Goal: Find specific page/section: Find specific page/section

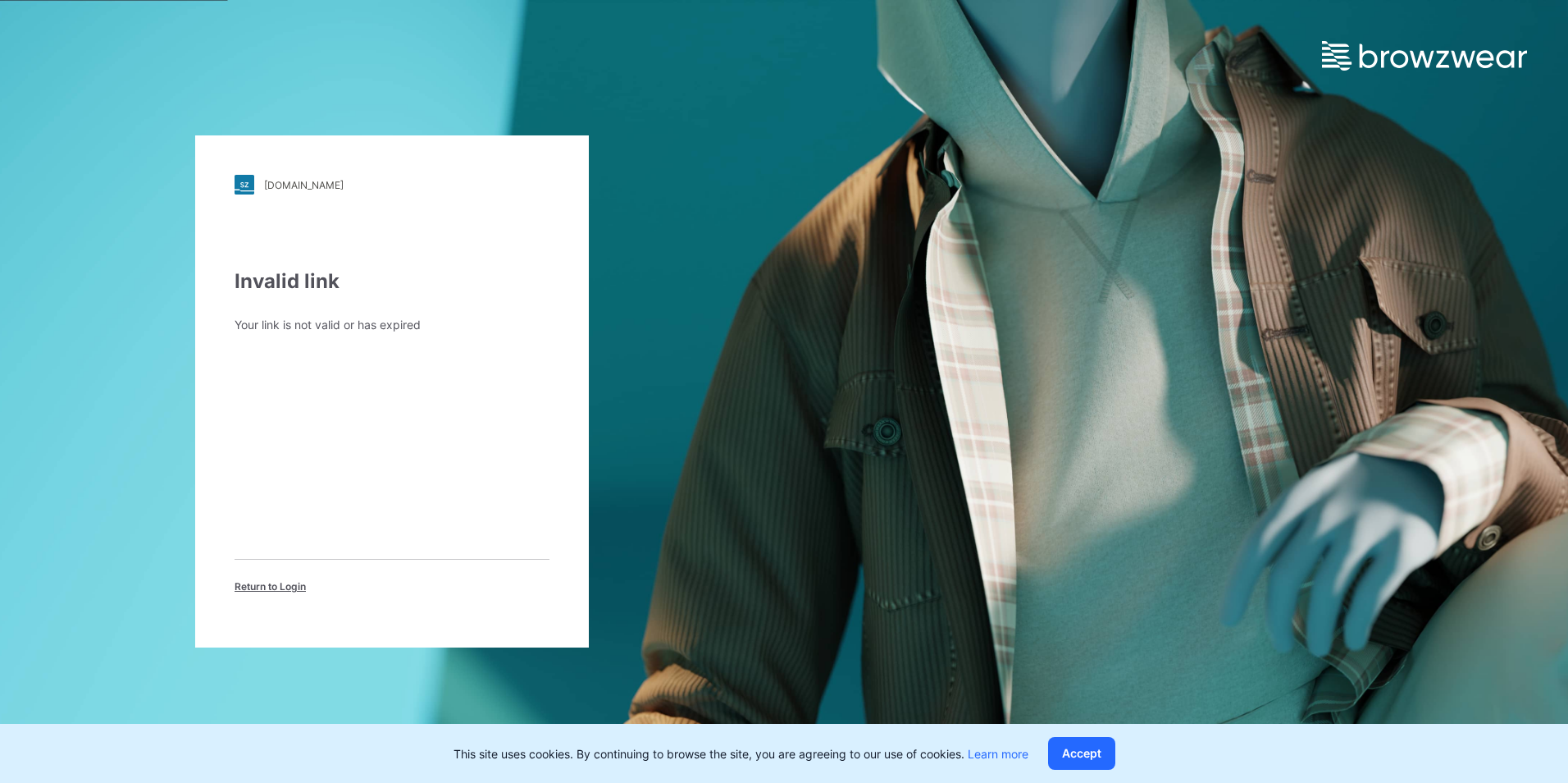
click at [320, 179] on div "[DOMAIN_NAME]" at bounding box center [304, 185] width 79 height 12
click at [275, 586] on span "Return to Login" at bounding box center [270, 586] width 72 height 14
click at [332, 340] on input "Email Address" at bounding box center [391, 343] width 315 height 25
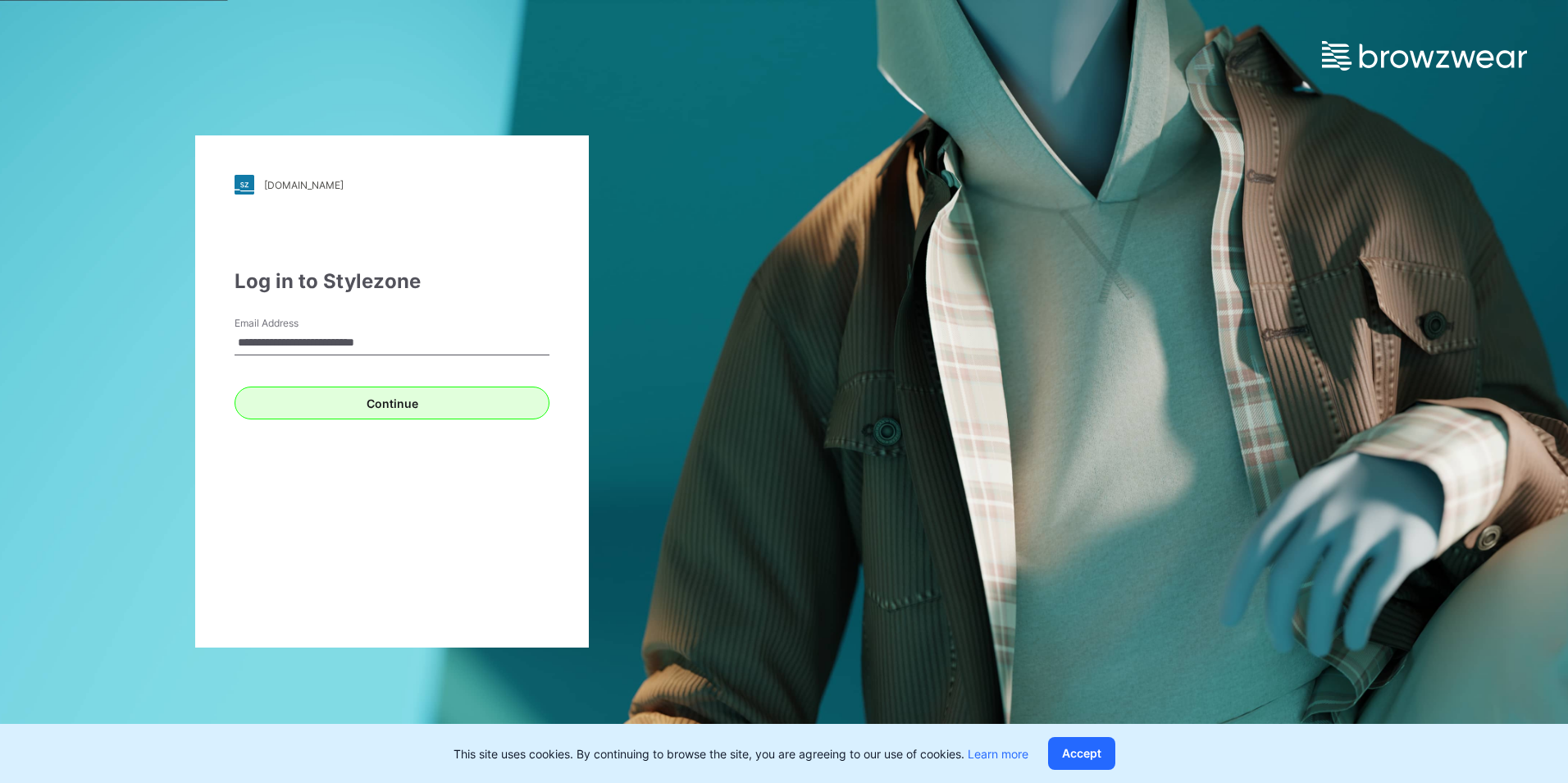
type input "**********"
click at [385, 399] on button "Continue" at bounding box center [391, 403] width 315 height 32
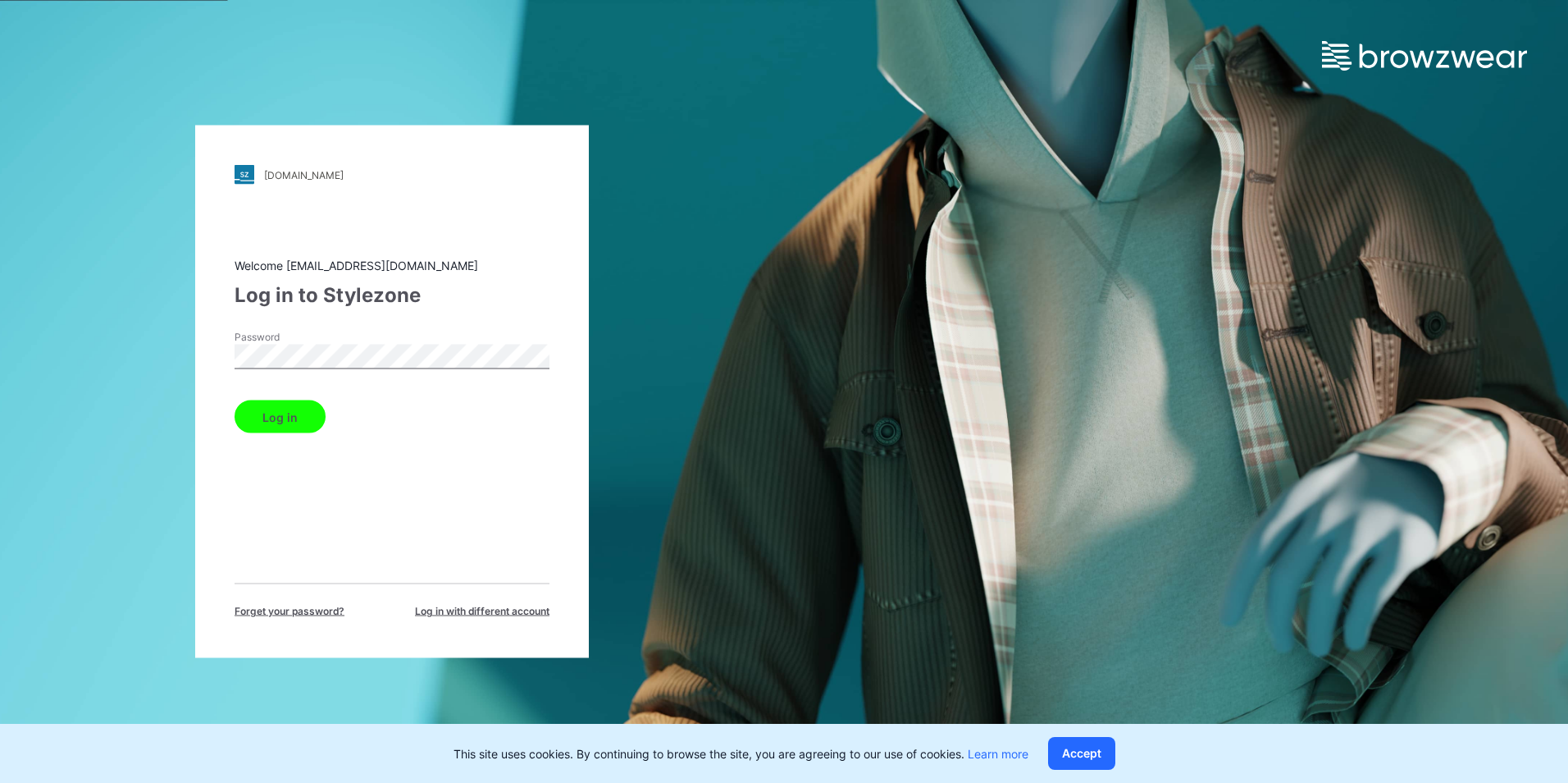
click at [234, 400] on button "Log in" at bounding box center [280, 416] width 91 height 32
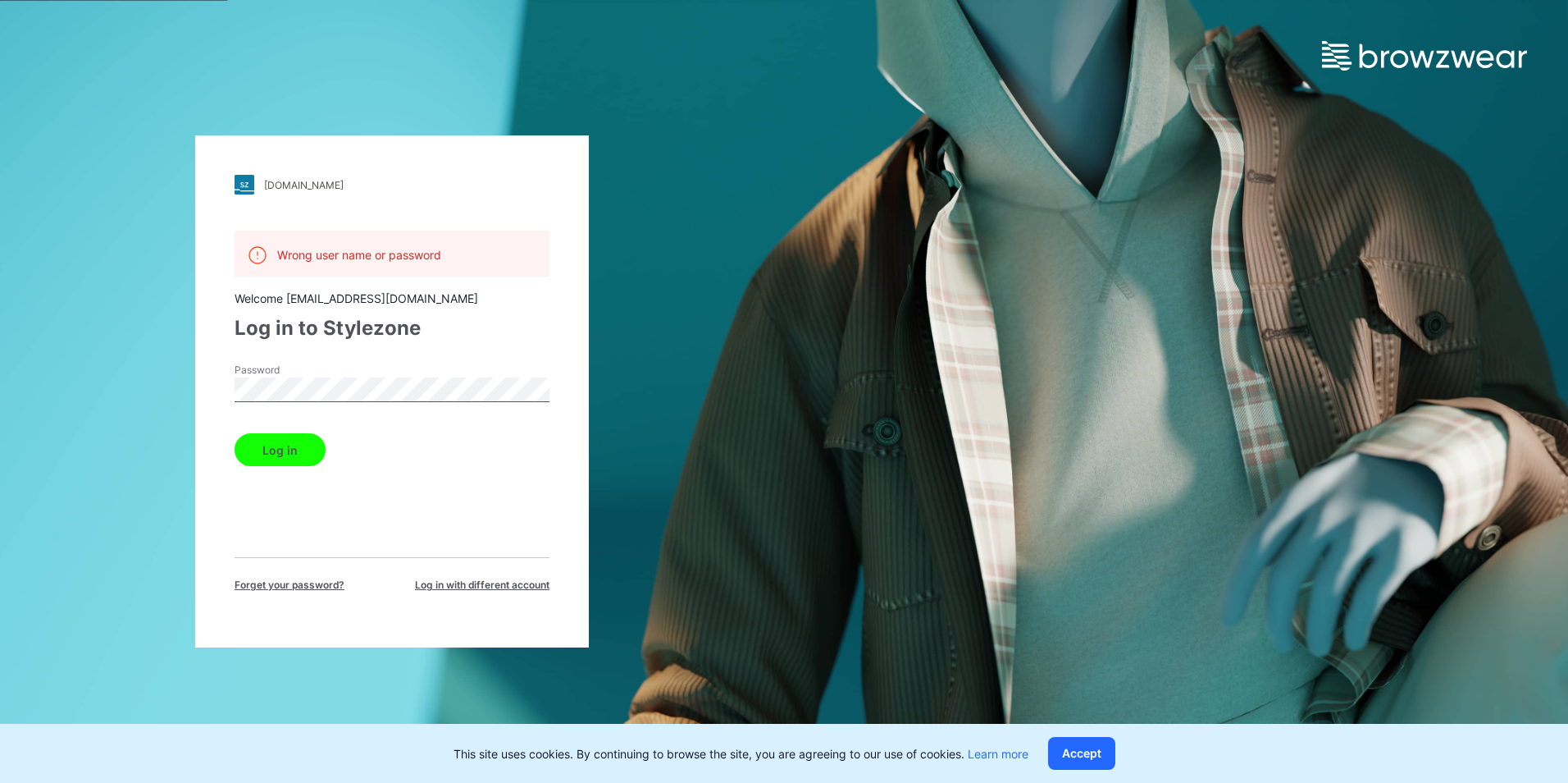
click at [287, 441] on button "Log in" at bounding box center [280, 450] width 91 height 32
click at [220, 409] on div "walmart.stylezone.com Loading... Wrong user name or password Welcome dtrpeski@m…" at bounding box center [392, 392] width 394 height 512
click at [234, 433] on button "Log in" at bounding box center [280, 450] width 91 height 32
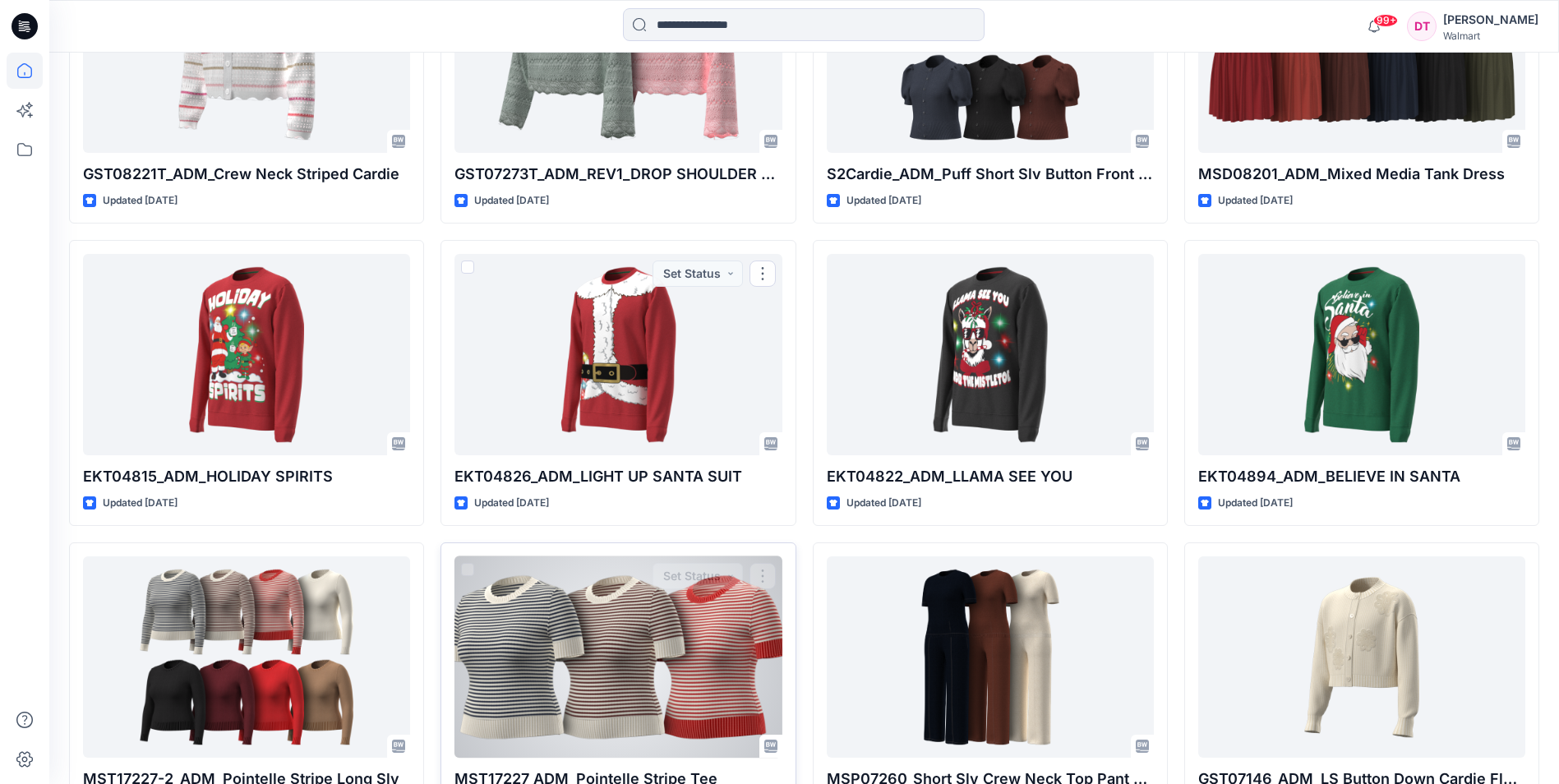
scroll to position [1659, 0]
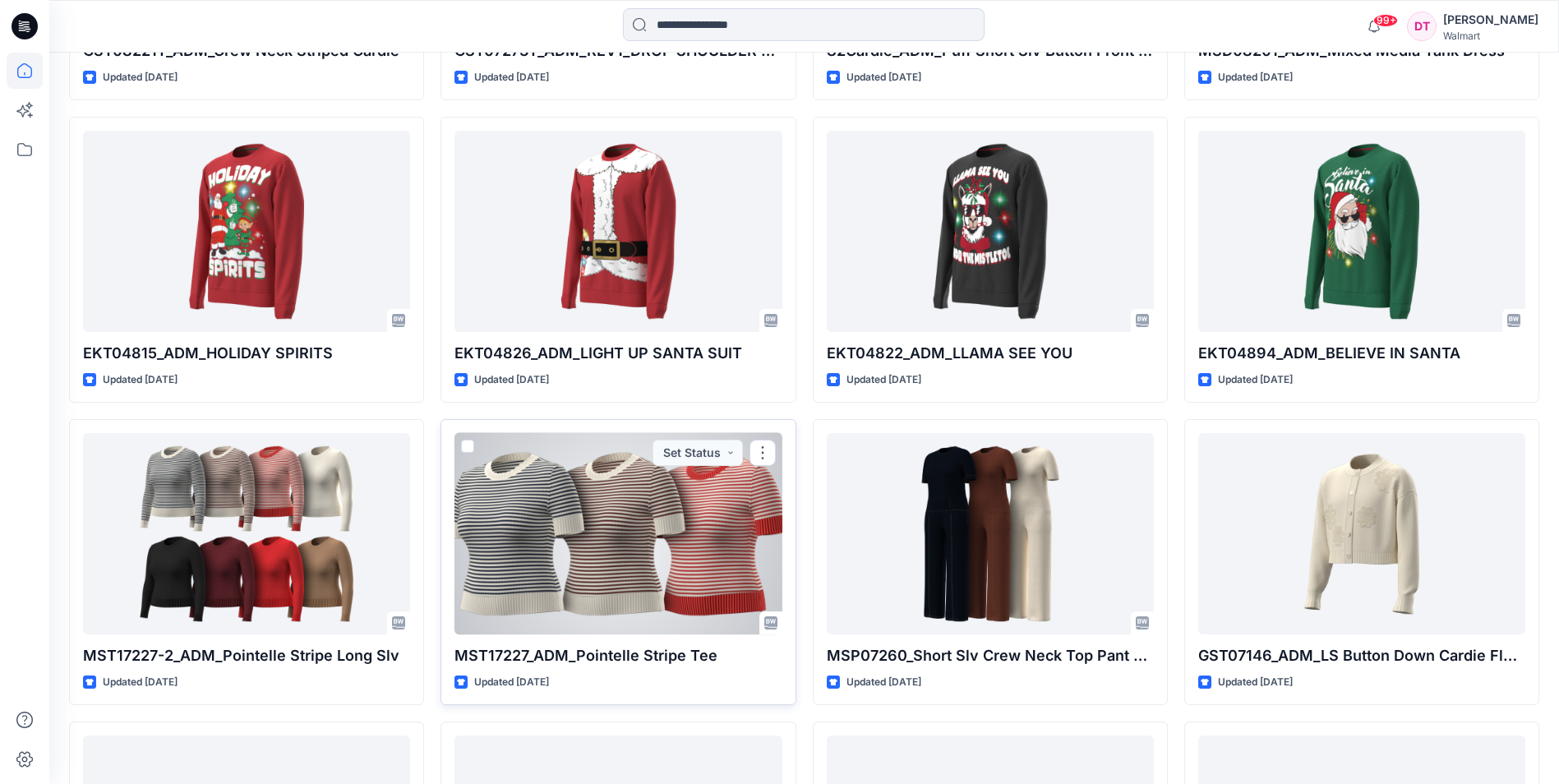
click at [513, 528] on div at bounding box center [618, 534] width 327 height 202
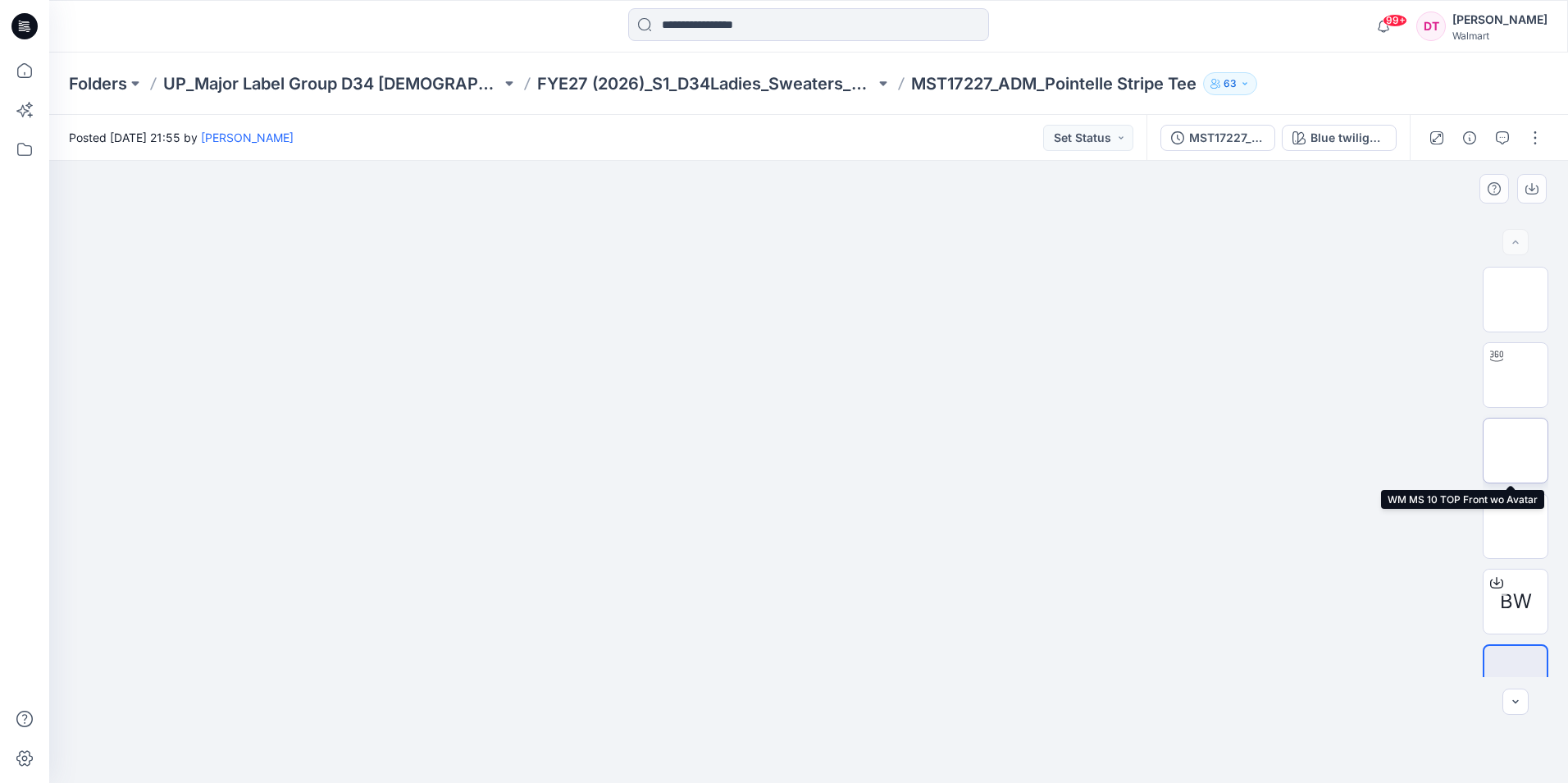
click at [1516, 450] on img at bounding box center [1516, 450] width 0 height 0
click at [620, 161] on img at bounding box center [808, 161] width 622 height 0
drag, startPoint x: 607, startPoint y: 253, endPoint x: 952, endPoint y: 517, distance: 434.4
click at [952, 161] on img at bounding box center [808, 161] width 622 height 0
click at [871, 161] on img at bounding box center [808, 161] width 622 height 0
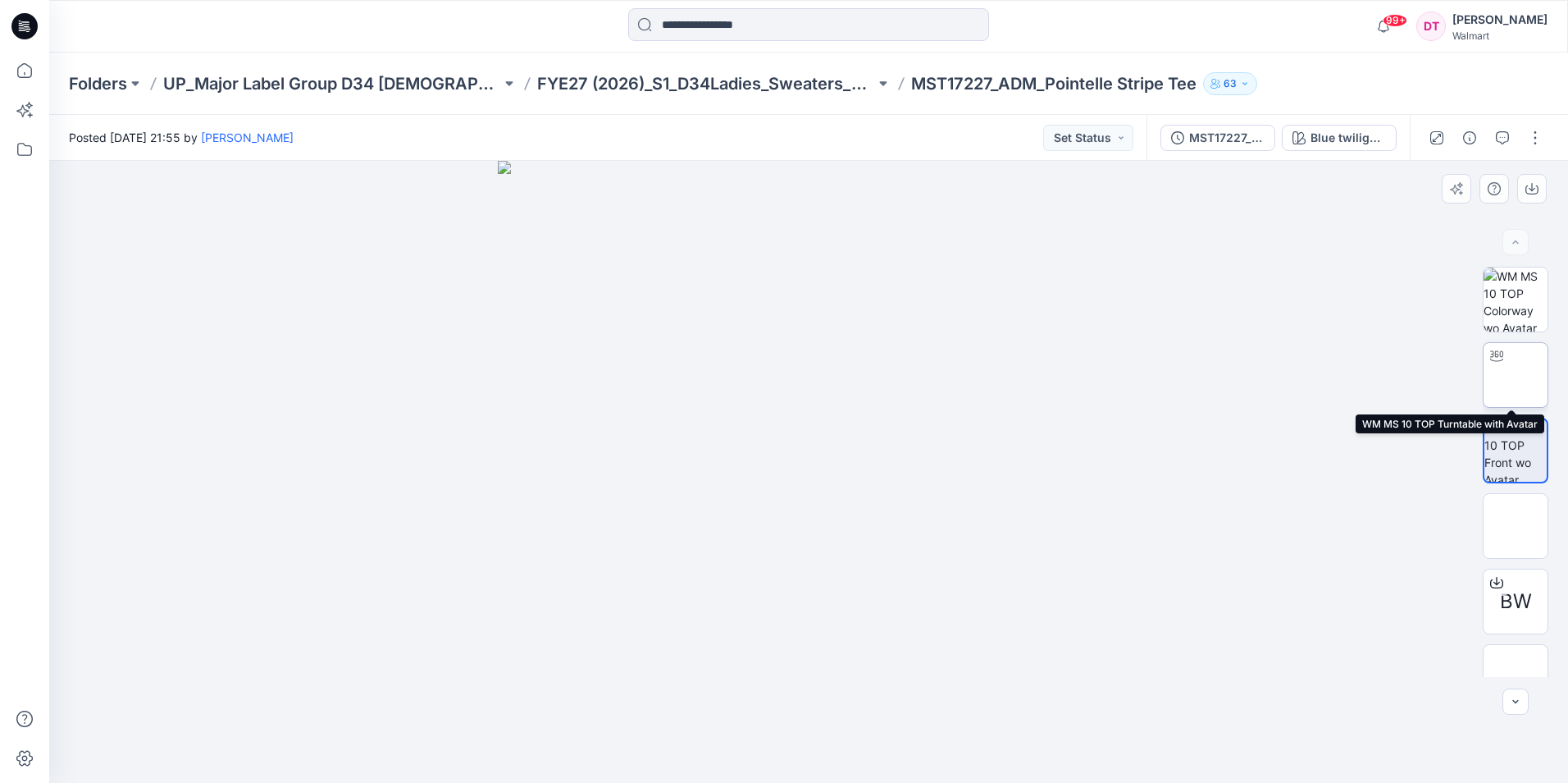
click at [1516, 375] on img at bounding box center [1516, 375] width 0 height 0
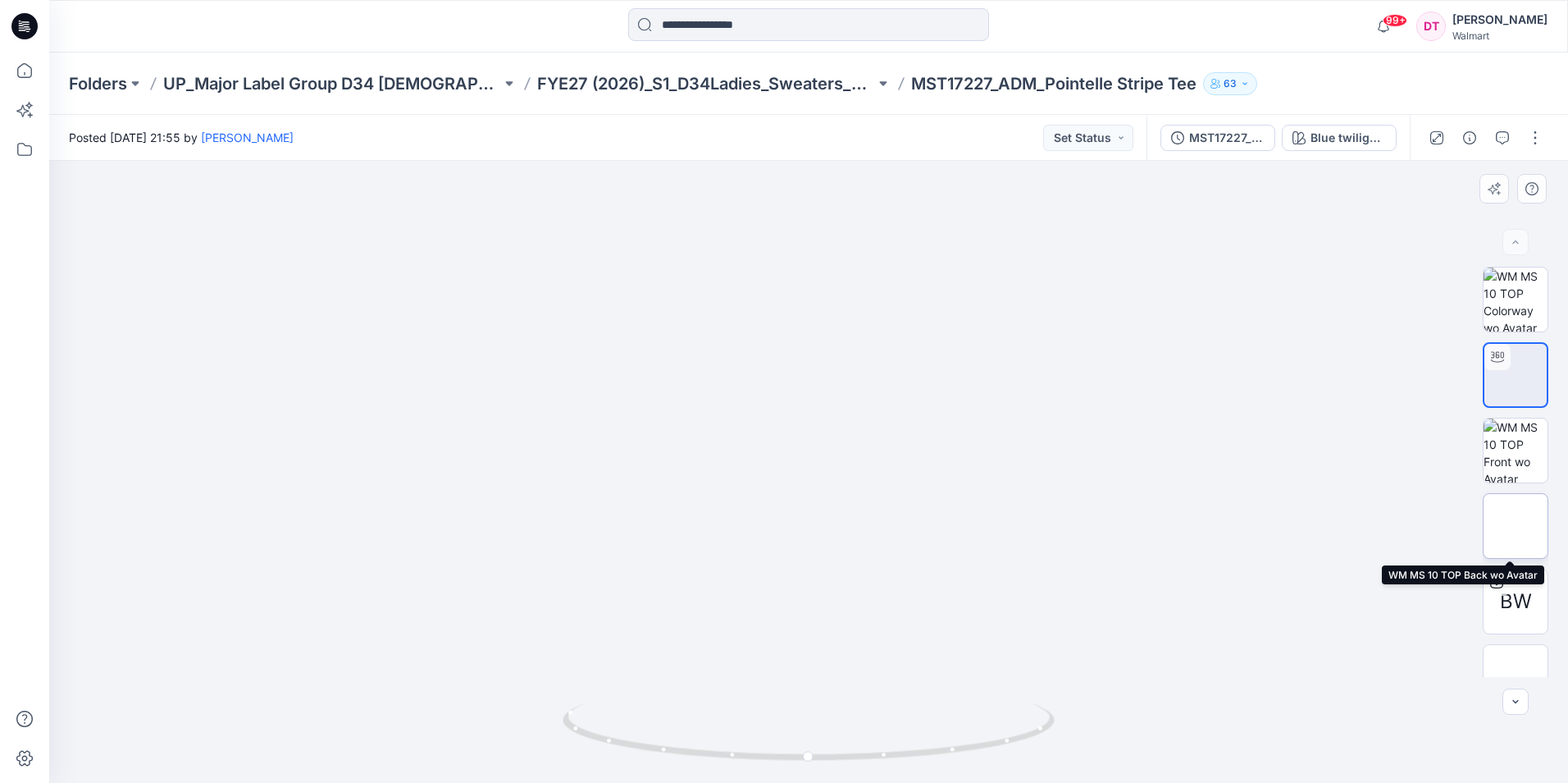
click at [1516, 526] on img at bounding box center [1516, 526] width 0 height 0
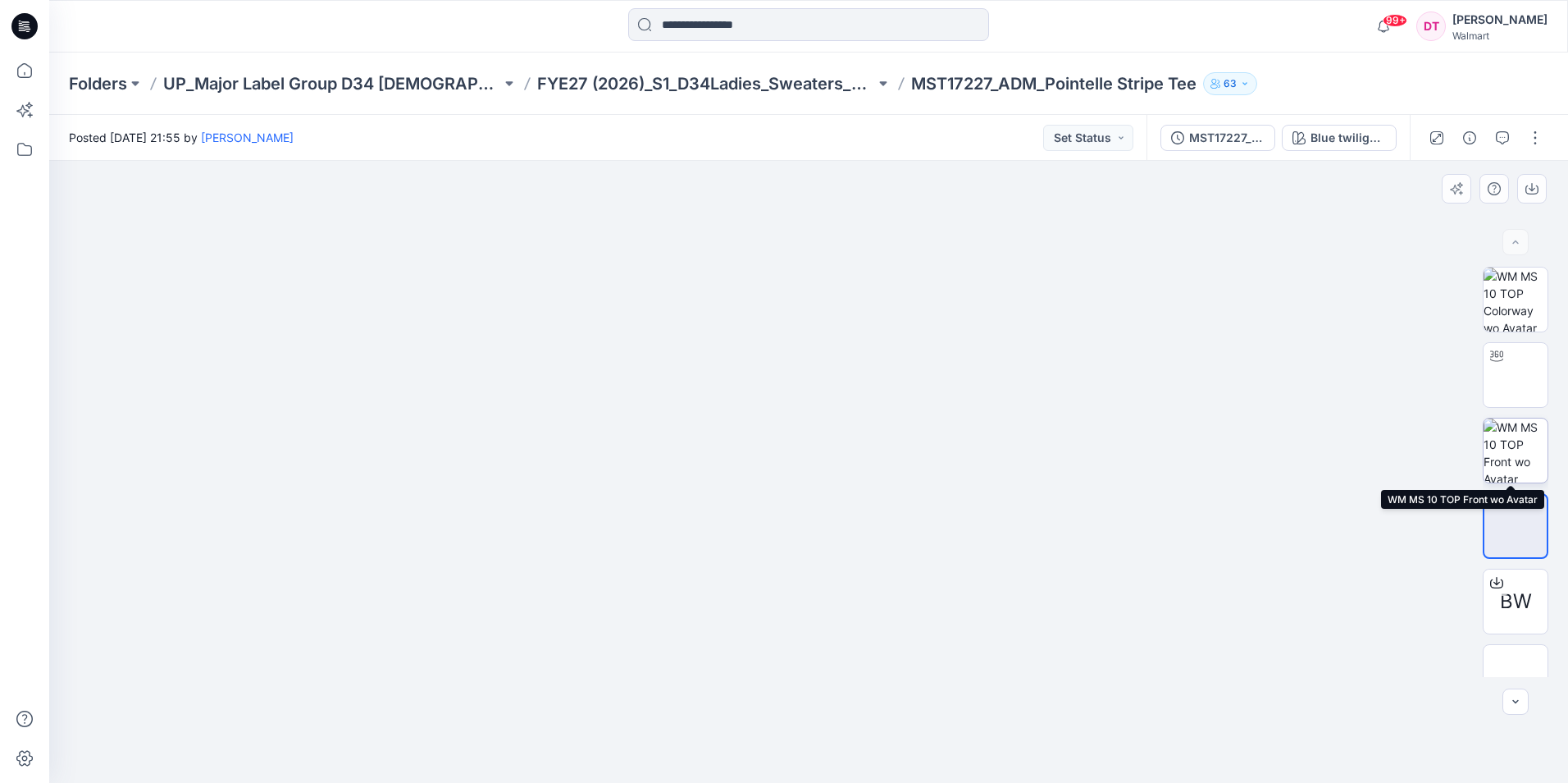
click at [1517, 440] on img at bounding box center [1515, 450] width 64 height 64
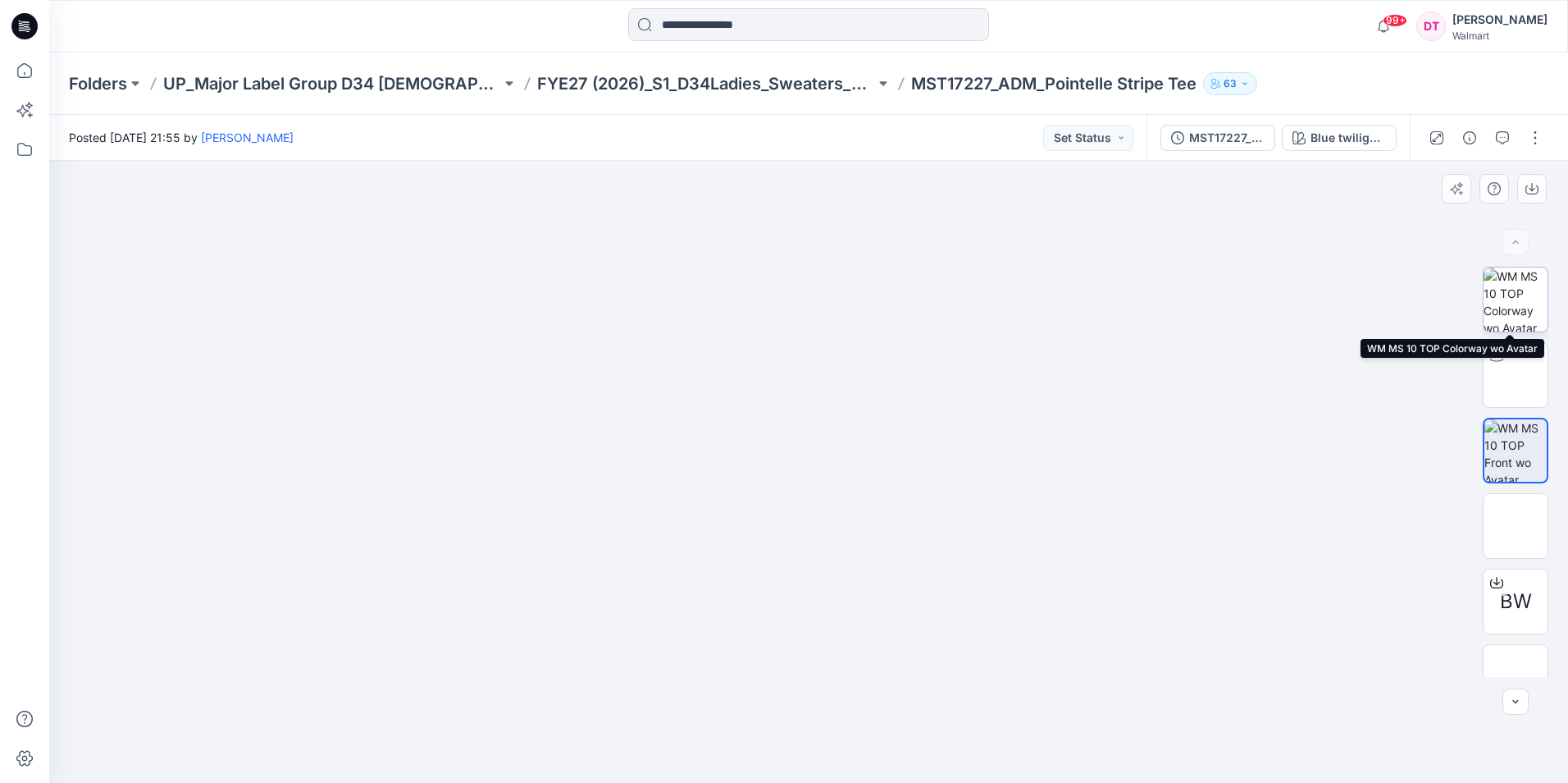
click at [1521, 304] on img at bounding box center [1515, 299] width 64 height 64
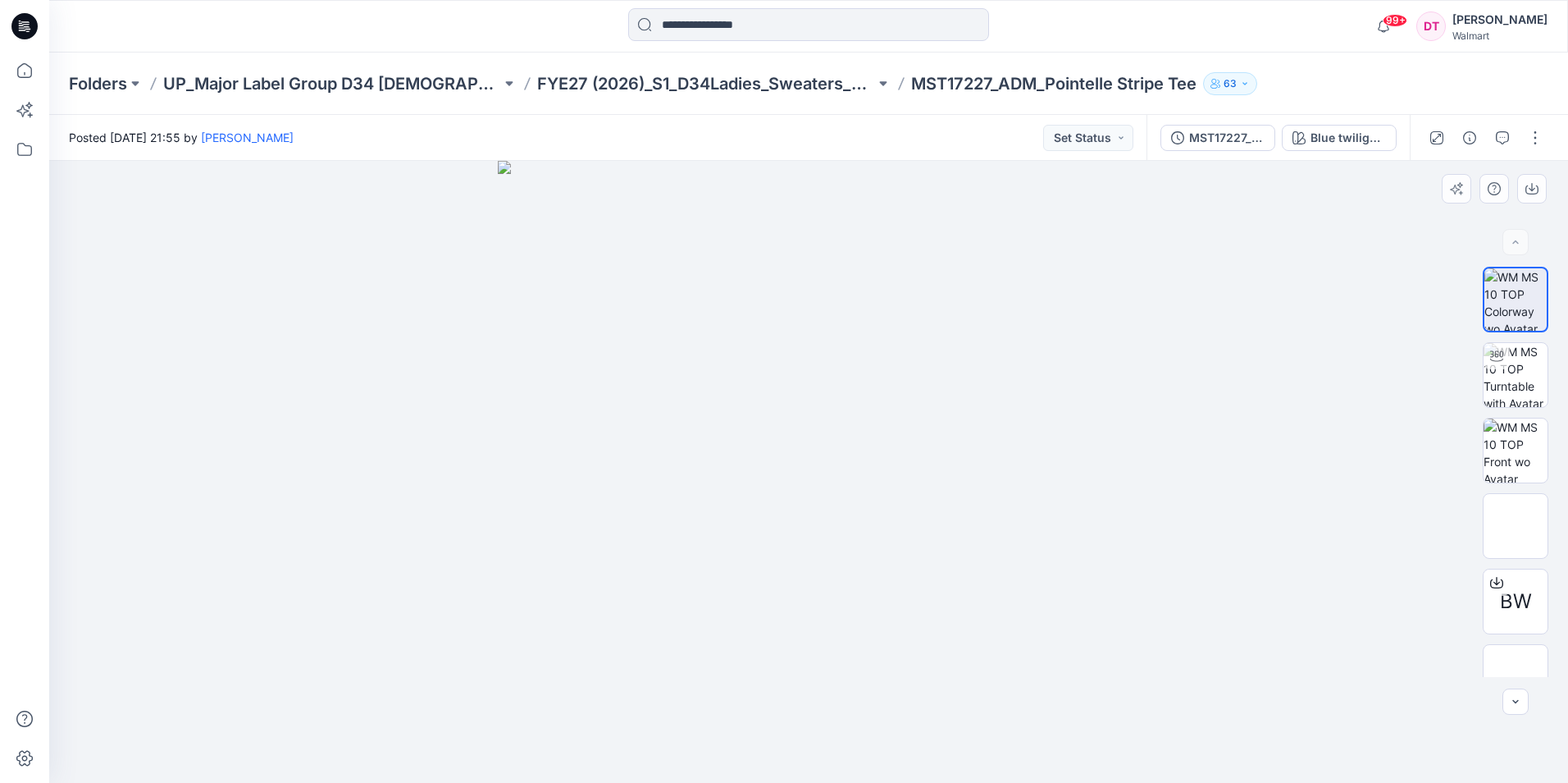
click at [866, 512] on img at bounding box center [808, 472] width 622 height 622
click at [1514, 444] on img at bounding box center [1515, 450] width 64 height 64
click at [773, 161] on img at bounding box center [808, 161] width 622 height 0
drag, startPoint x: 683, startPoint y: 254, endPoint x: 746, endPoint y: 254, distance: 63.0
click at [738, 161] on img at bounding box center [808, 161] width 622 height 0
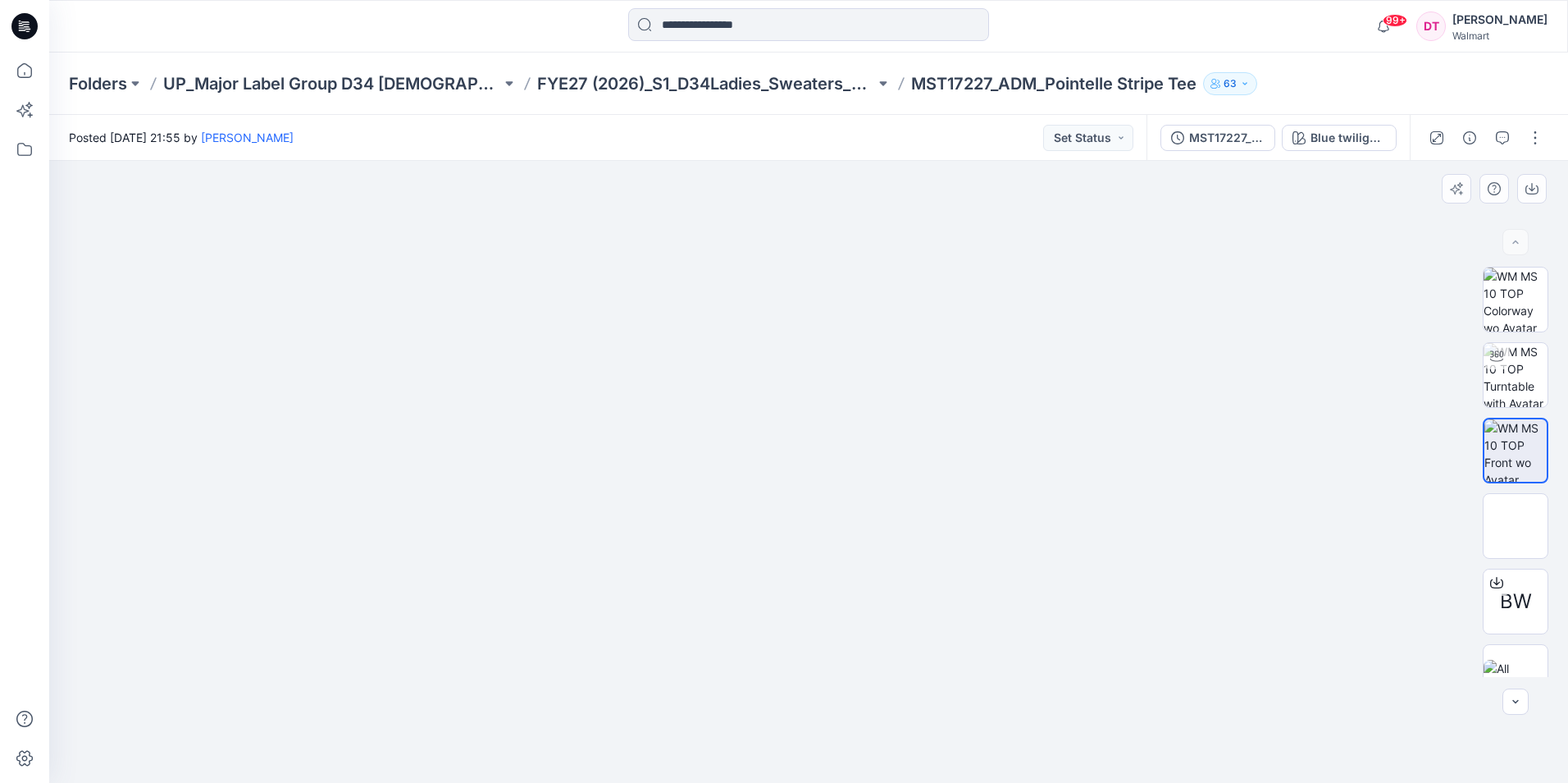
click at [825, 161] on img at bounding box center [808, 161] width 622 height 0
click at [742, 161] on img at bounding box center [808, 161] width 622 height 0
click at [767, 161] on img at bounding box center [808, 161] width 622 height 0
click at [1513, 698] on icon "button" at bounding box center [1515, 701] width 13 height 13
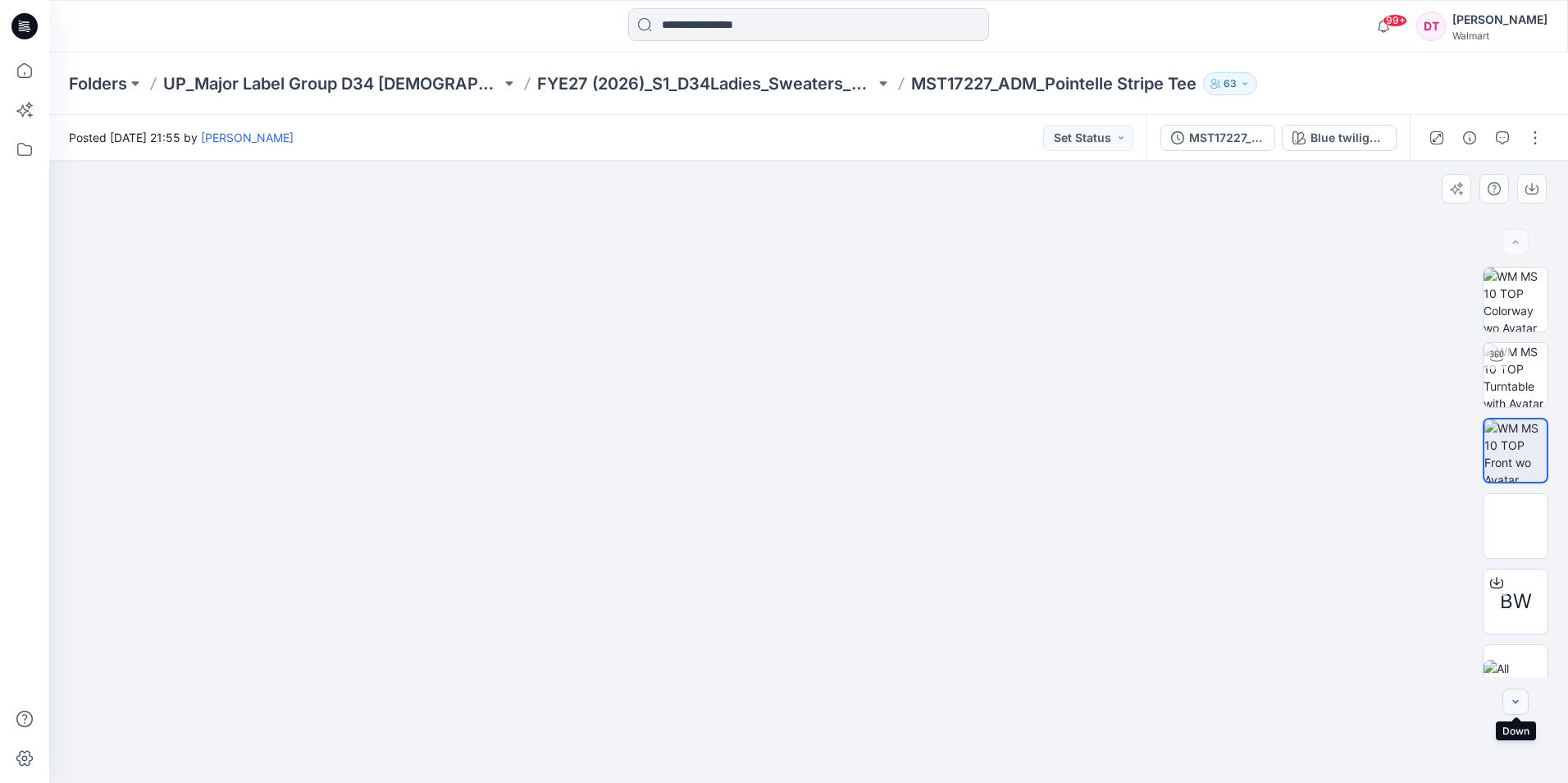
scroll to position [32, 0]
click at [1513, 698] on div at bounding box center [1516, 701] width 26 height 26
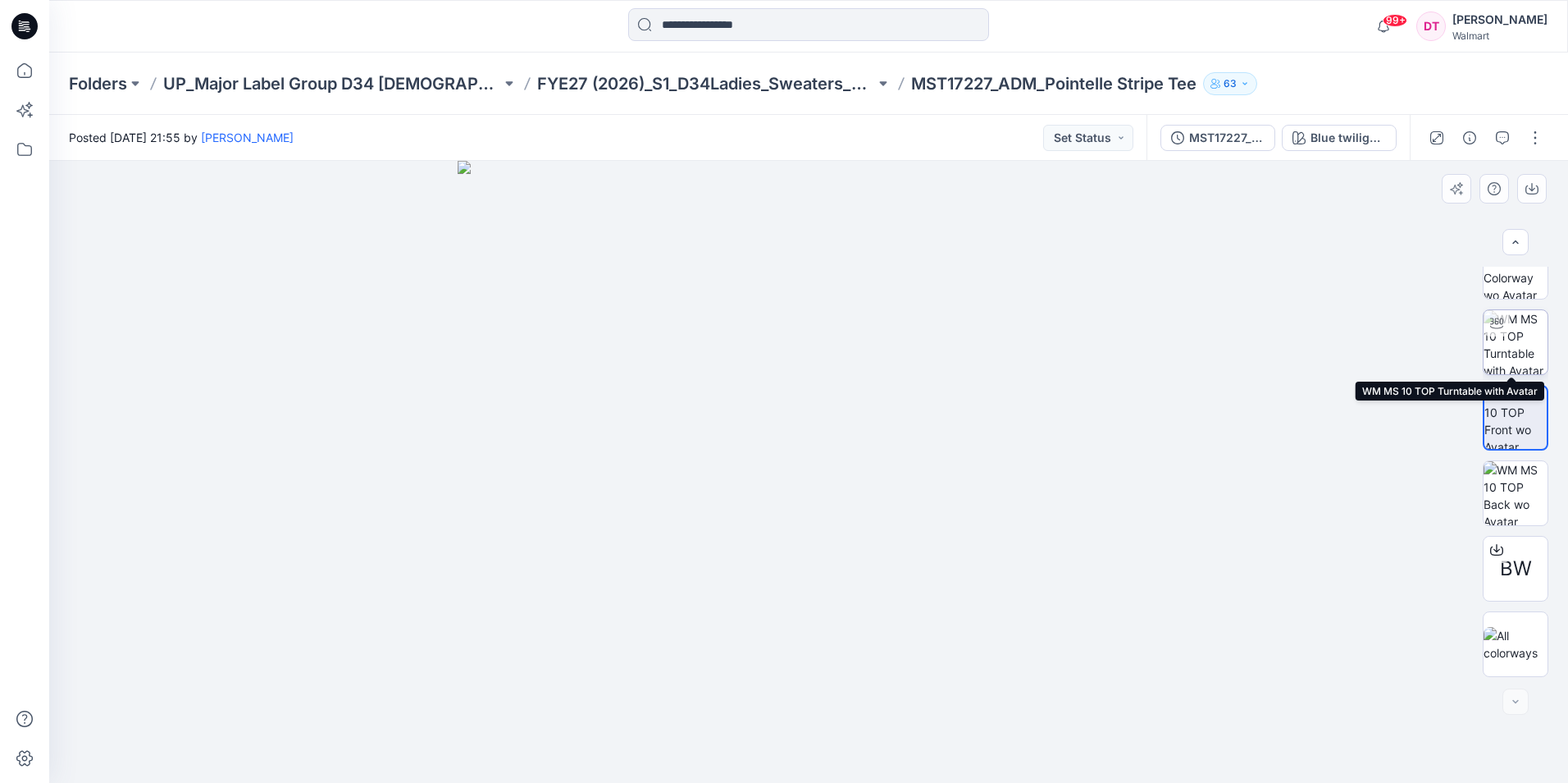
click at [1511, 333] on img at bounding box center [1515, 342] width 64 height 64
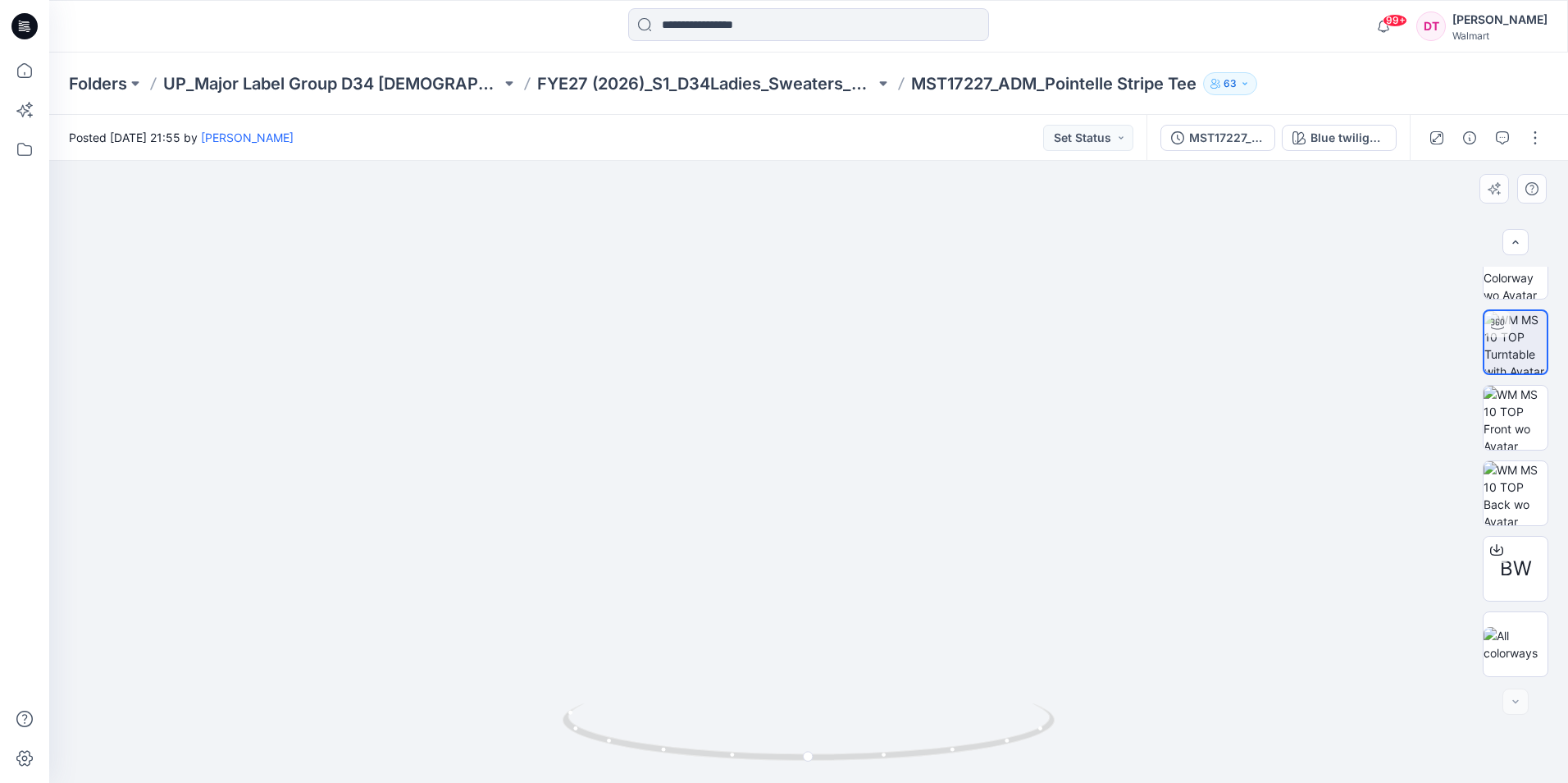
drag, startPoint x: 1044, startPoint y: 394, endPoint x: 1014, endPoint y: 373, distance: 36.6
click at [1014, 373] on div at bounding box center [809, 472] width 1519 height 622
drag, startPoint x: 1009, startPoint y: 408, endPoint x: 960, endPoint y: 526, distance: 127.8
drag, startPoint x: 960, startPoint y: 526, endPoint x: 920, endPoint y: 235, distance: 293.7
click at [920, 235] on div at bounding box center [809, 472] width 1519 height 622
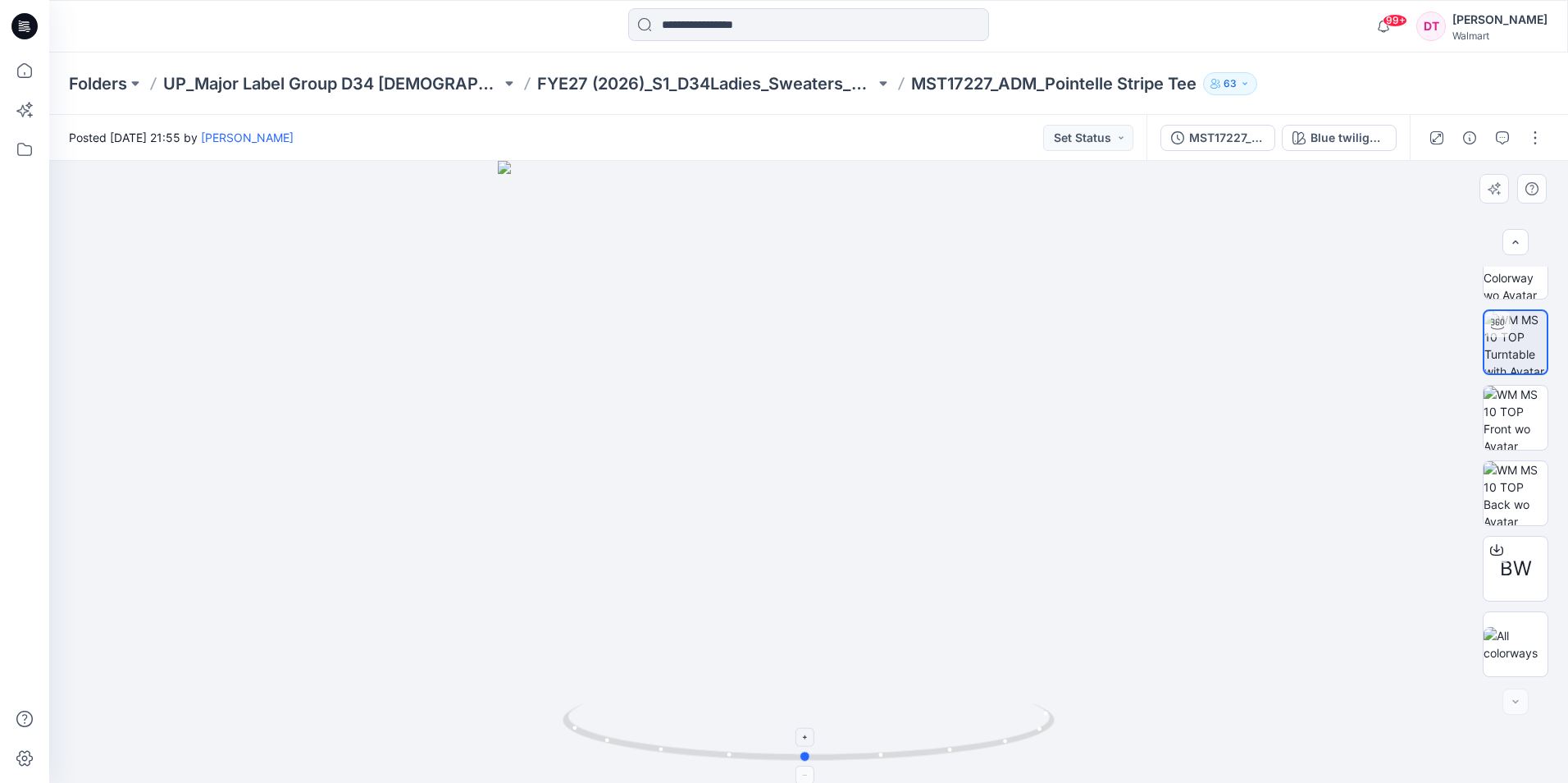
click at [1044, 733] on icon at bounding box center [811, 734] width 496 height 61
drag, startPoint x: 807, startPoint y: 758, endPoint x: 877, endPoint y: 758, distance: 70.0
click at [877, 758] on circle at bounding box center [874, 755] width 10 height 10
drag, startPoint x: 877, startPoint y: 762, endPoint x: 923, endPoint y: 765, distance: 46.1
click at [923, 765] on icon at bounding box center [811, 734] width 496 height 61
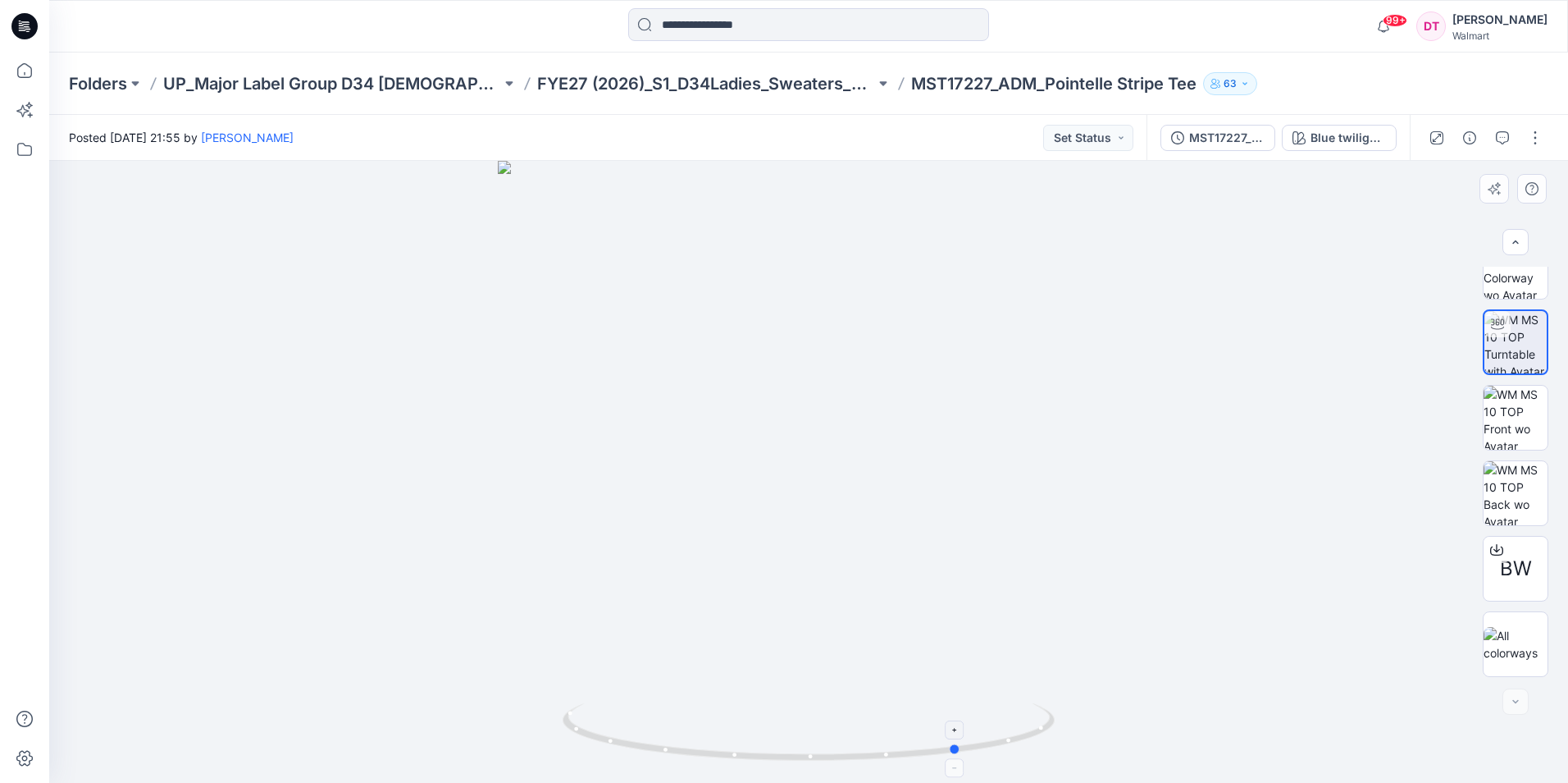
drag, startPoint x: 922, startPoint y: 760, endPoint x: 959, endPoint y: 760, distance: 37.0
click at [959, 760] on icon at bounding box center [811, 734] width 496 height 61
click at [1006, 429] on div at bounding box center [809, 472] width 1519 height 622
drag, startPoint x: 615, startPoint y: 747, endPoint x: 753, endPoint y: 762, distance: 138.8
click at [753, 762] on icon at bounding box center [811, 734] width 496 height 61
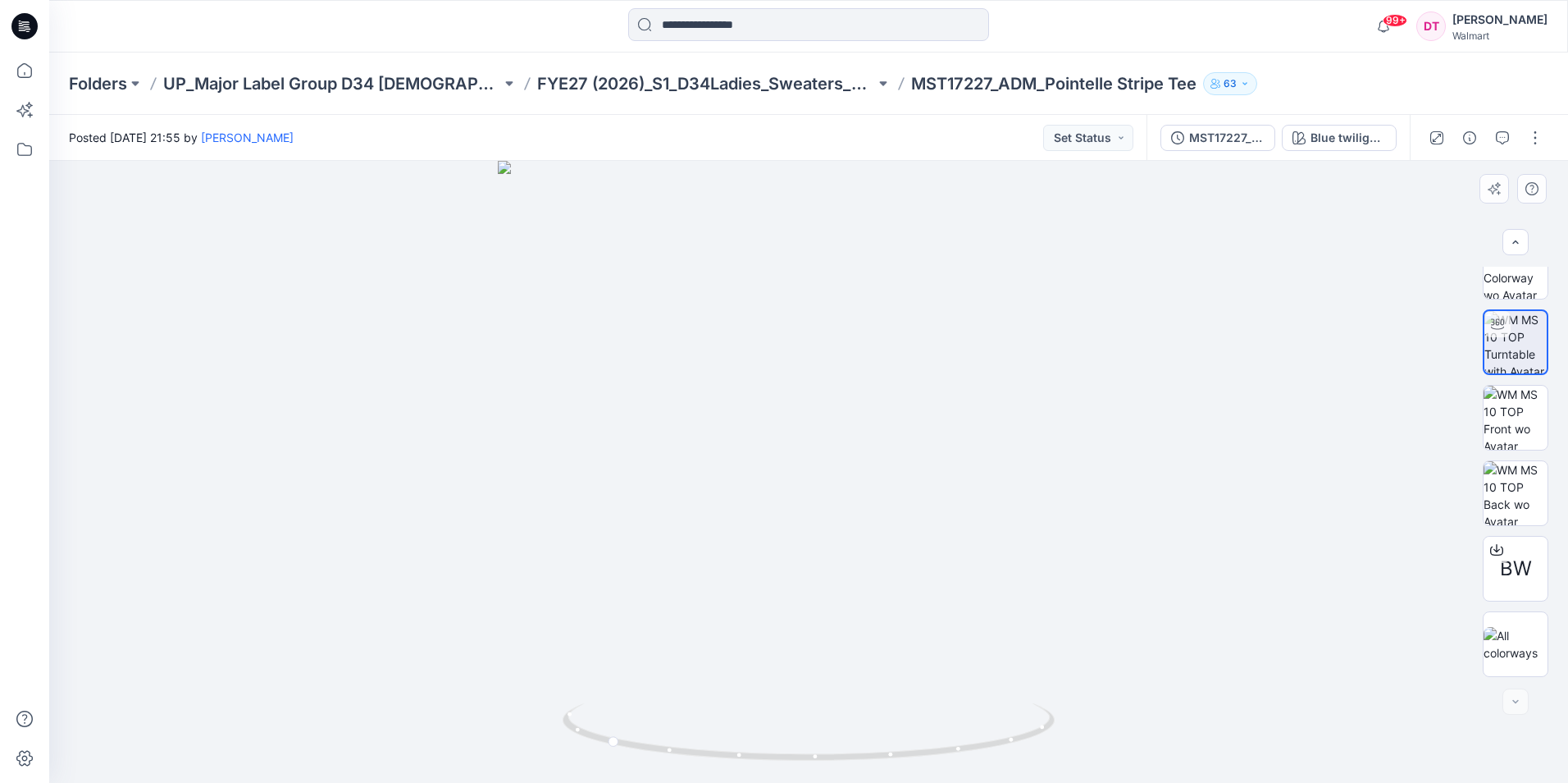
click at [657, 281] on div at bounding box center [809, 472] width 1519 height 622
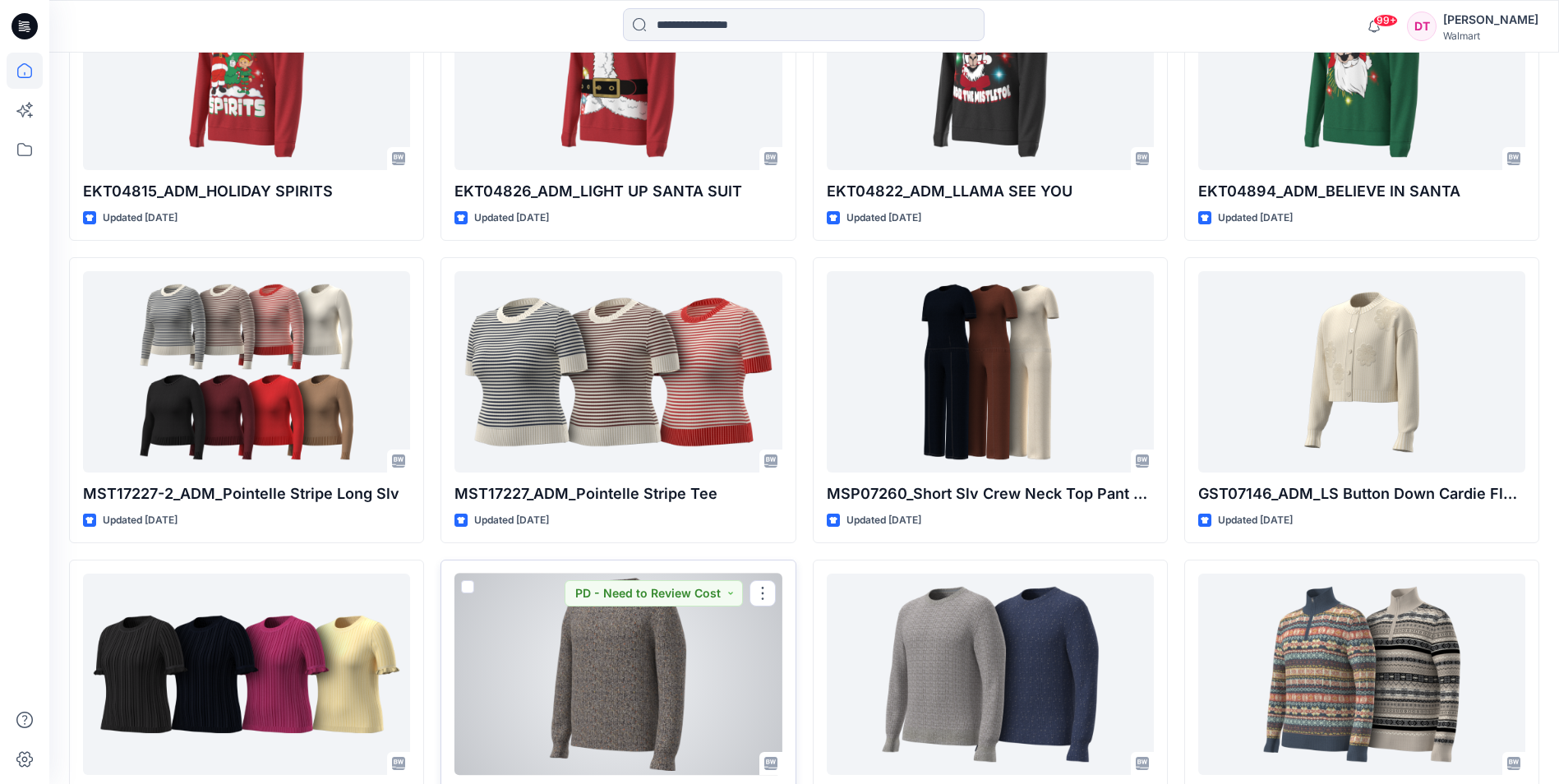
scroll to position [1808, 0]
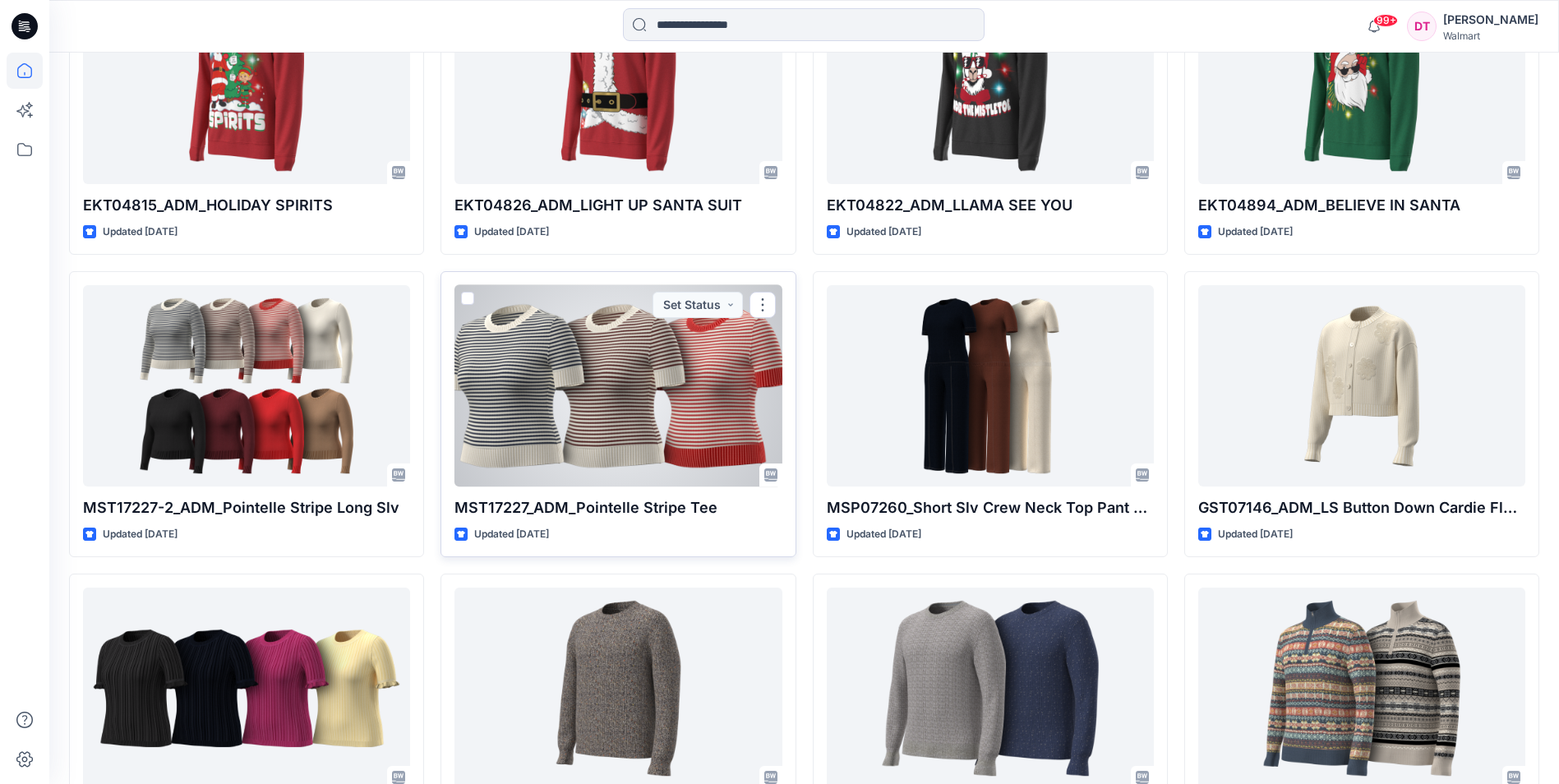
click at [583, 439] on div at bounding box center [618, 386] width 327 height 202
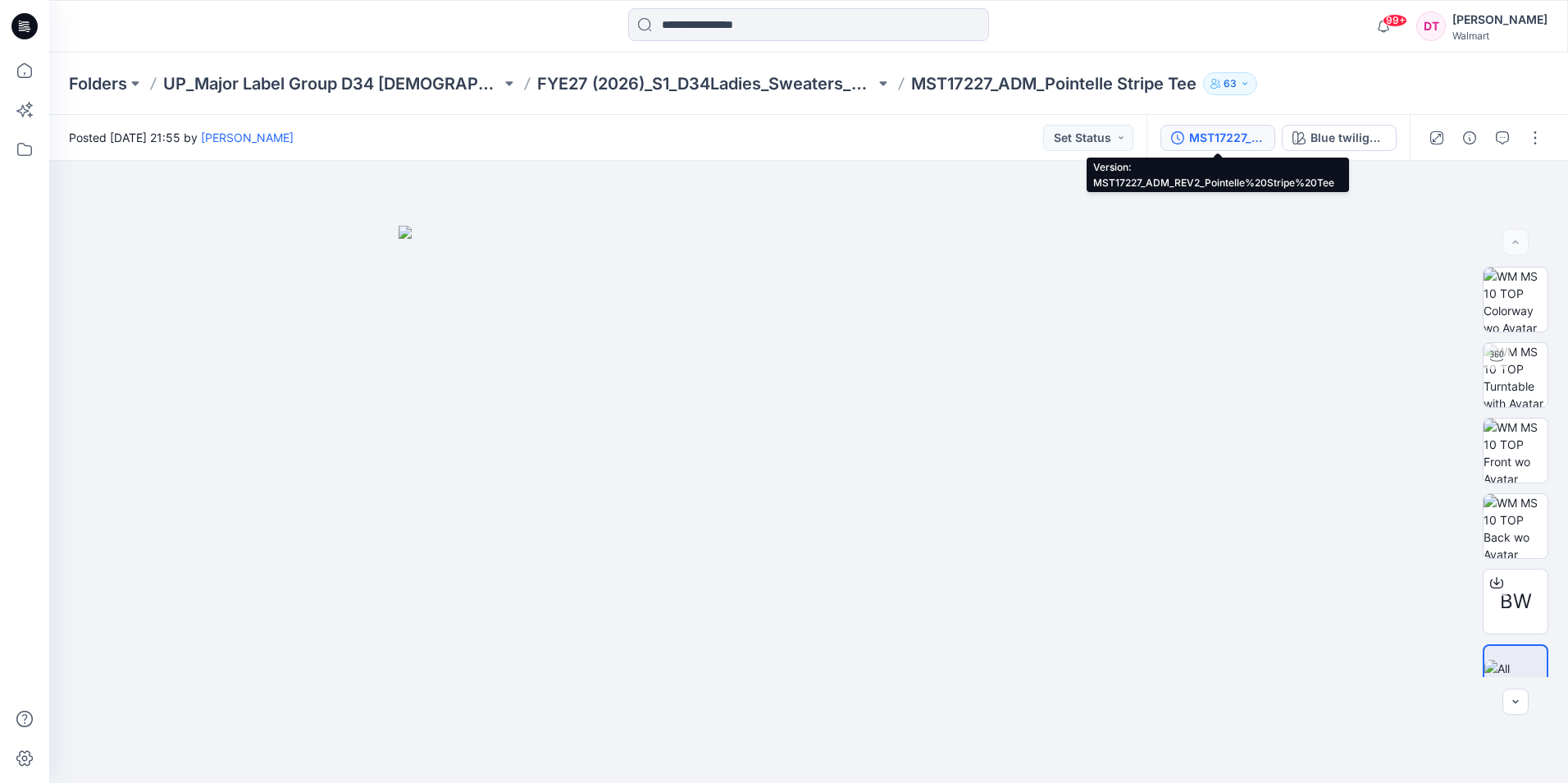
click at [1241, 136] on div "MST17227_ADM_REV2_Pointelle%20Stripe%20Tee" at bounding box center [1227, 137] width 76 height 18
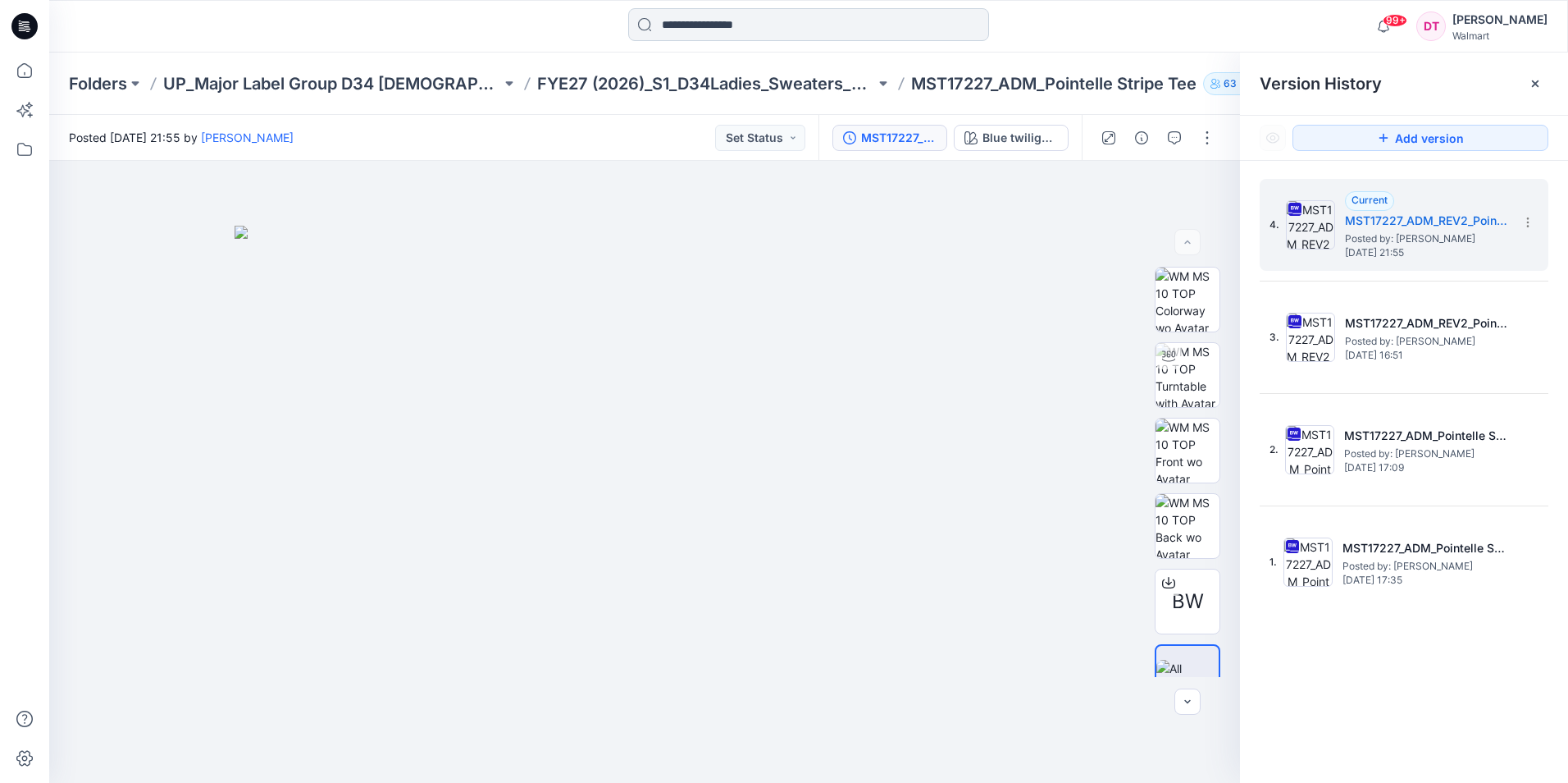
click at [724, 28] on input at bounding box center [808, 25] width 361 height 32
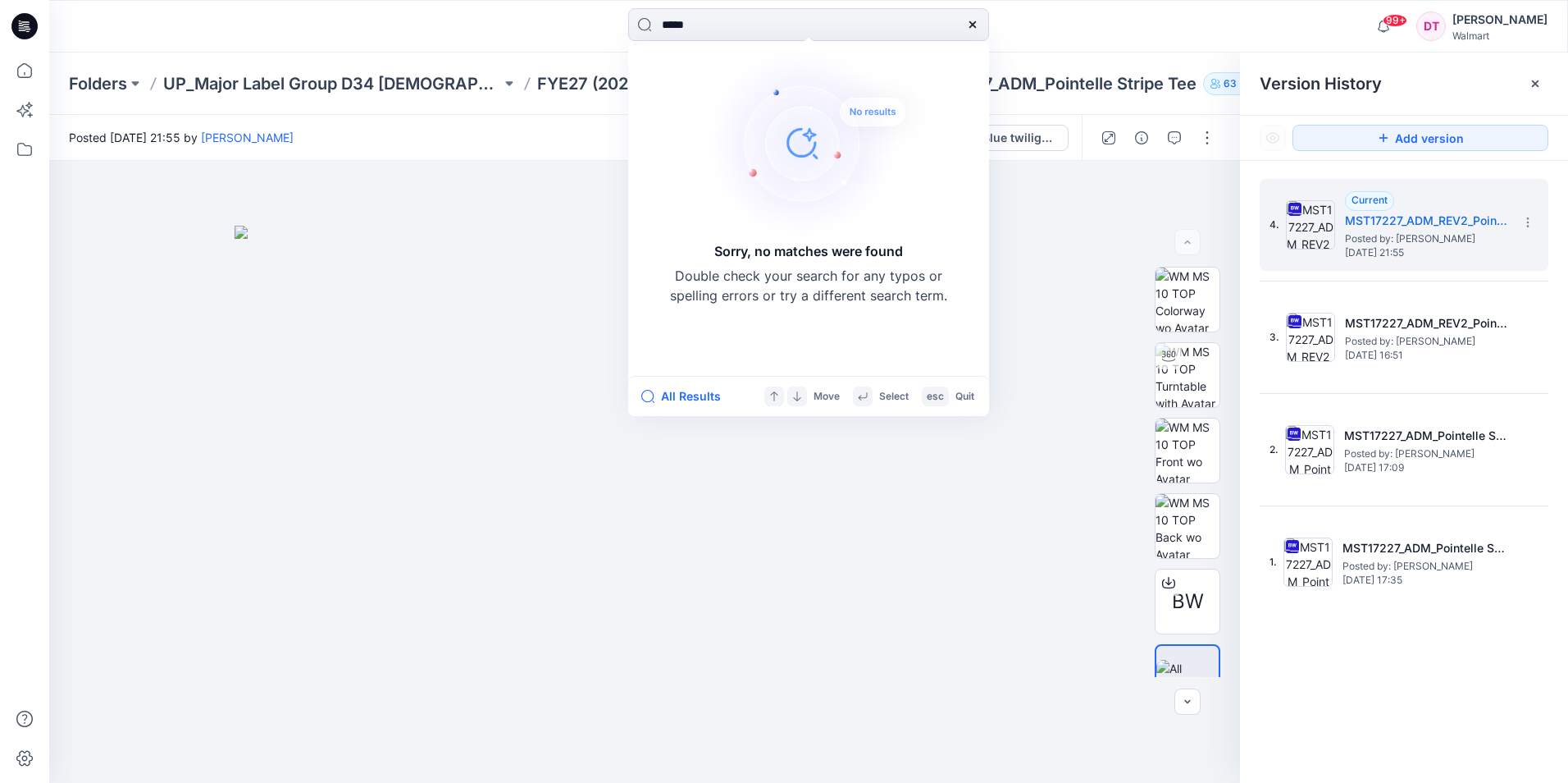
drag, startPoint x: 698, startPoint y: 27, endPoint x: 617, endPoint y: 60, distance: 87.5
click at [617, 60] on div "***** Sorry, no matches were found Double check your search for any typos or sp…" at bounding box center [784, 392] width 1568 height 783
type input "**********"
click at [1006, 513] on img at bounding box center [645, 504] width 820 height 557
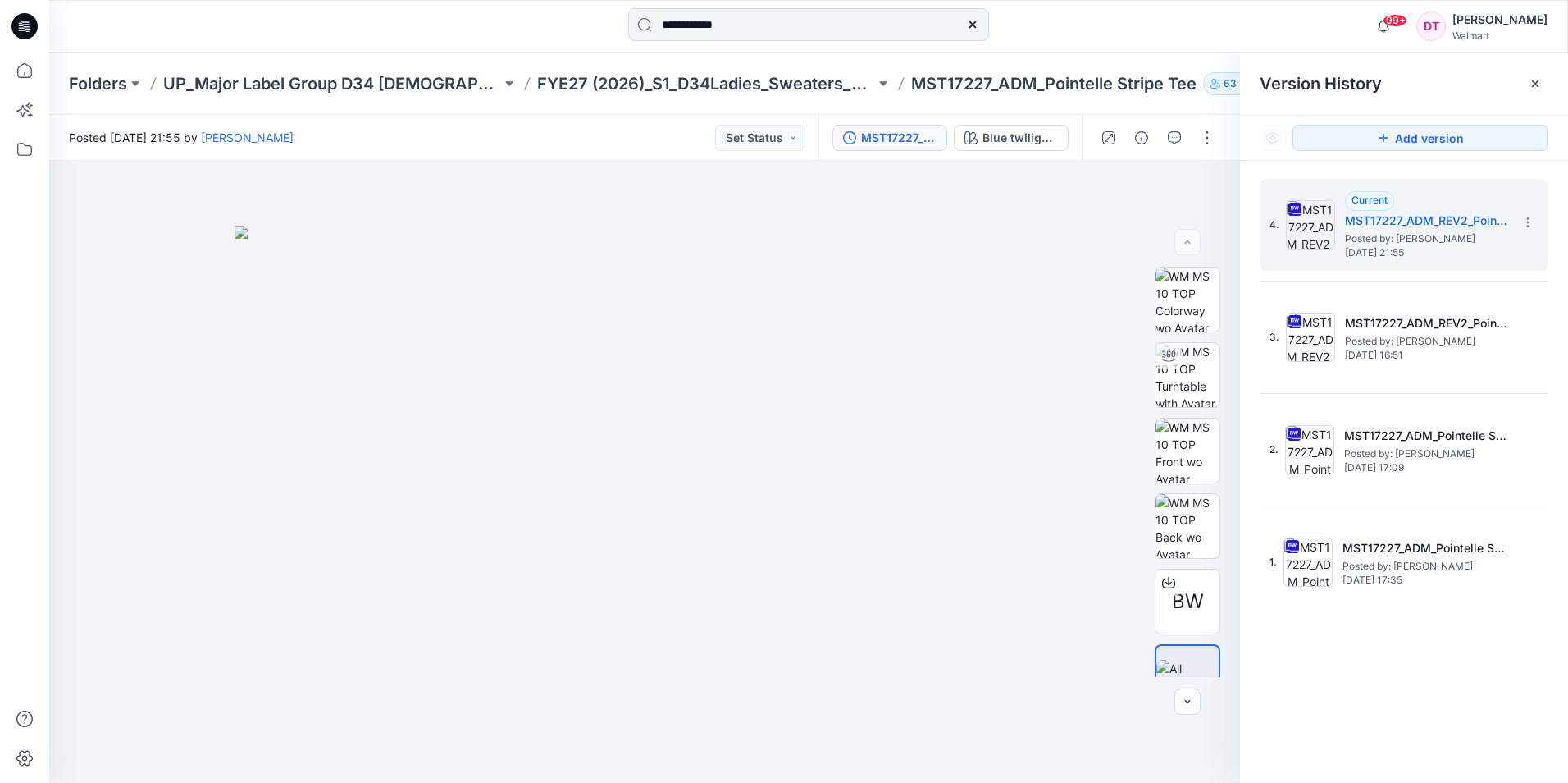
click at [1531, 83] on icon at bounding box center [1535, 83] width 13 height 13
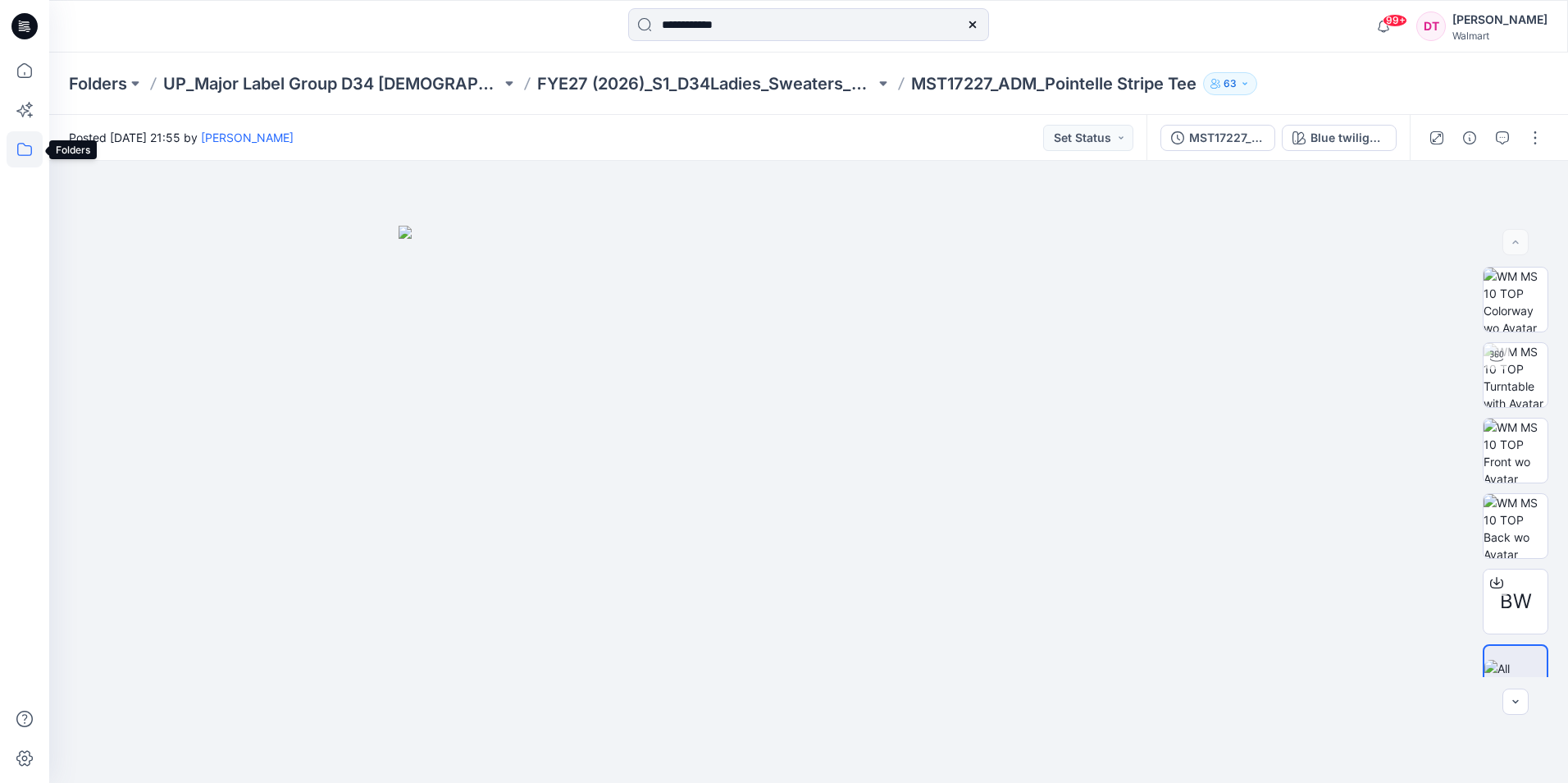
click at [23, 140] on icon at bounding box center [25, 149] width 36 height 36
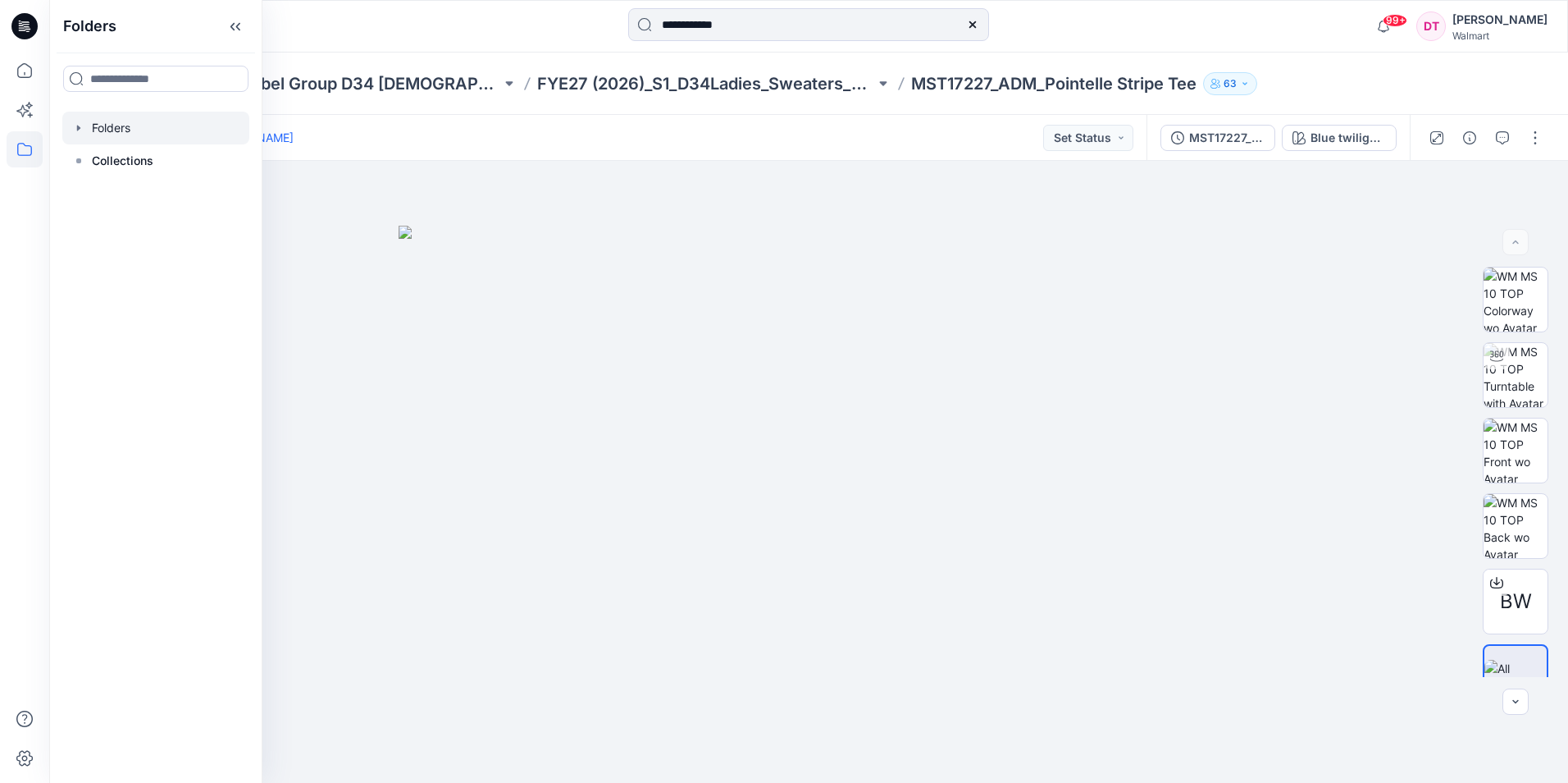
click at [83, 129] on icon "button" at bounding box center [78, 127] width 13 height 13
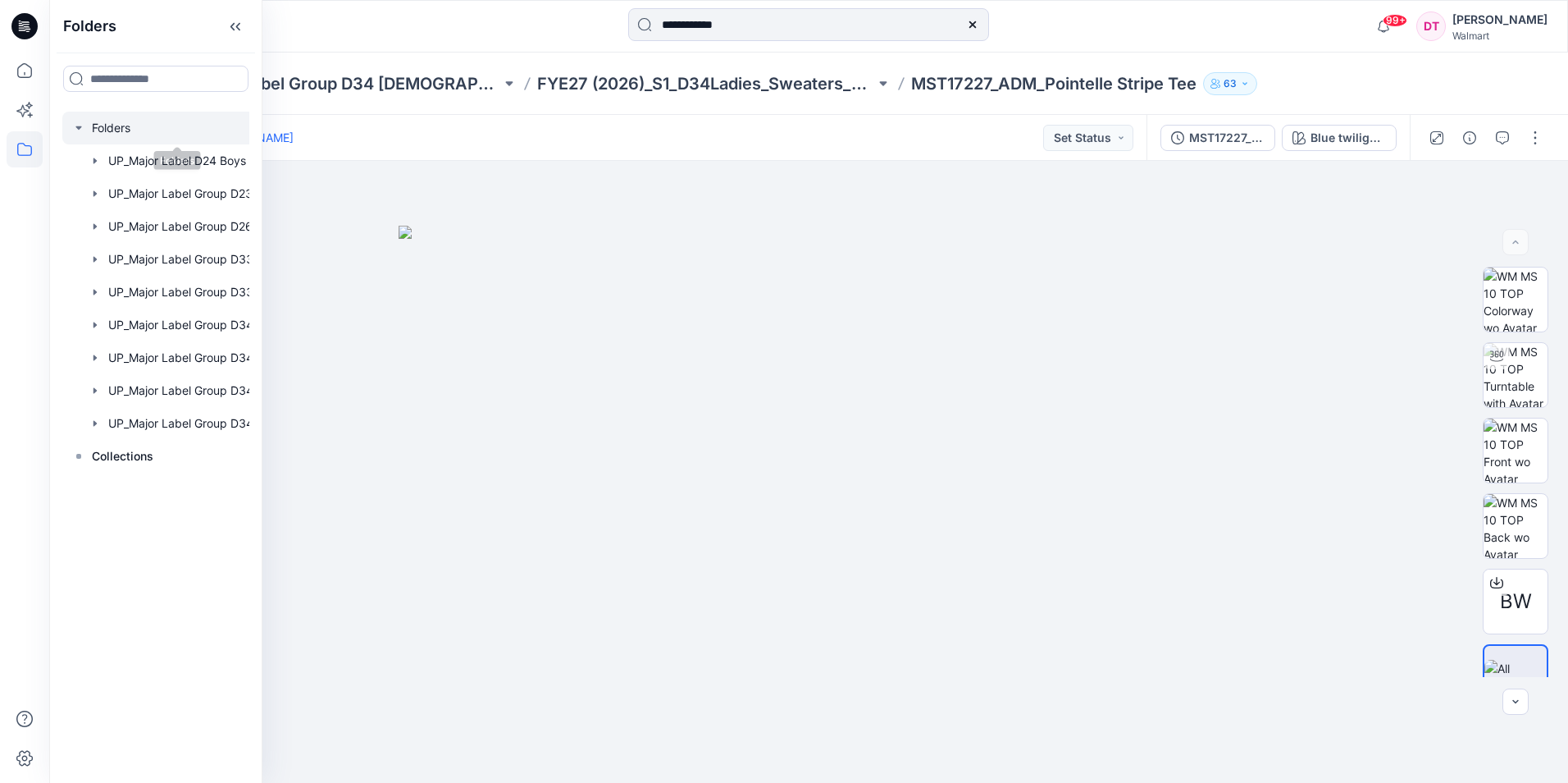
click at [67, 126] on div at bounding box center [176, 128] width 229 height 32
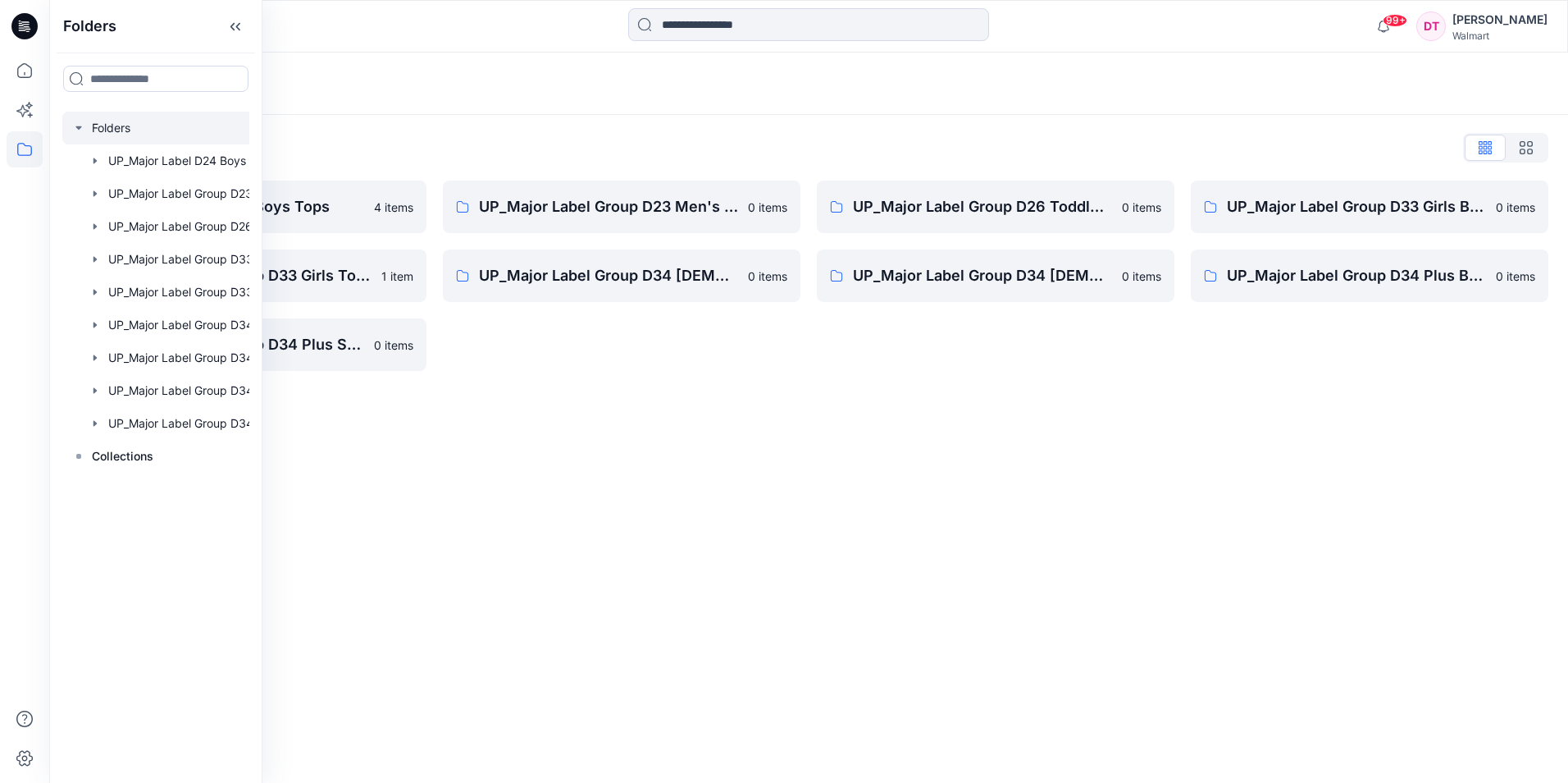
click at [1531, 143] on icon "button" at bounding box center [1526, 147] width 13 height 13
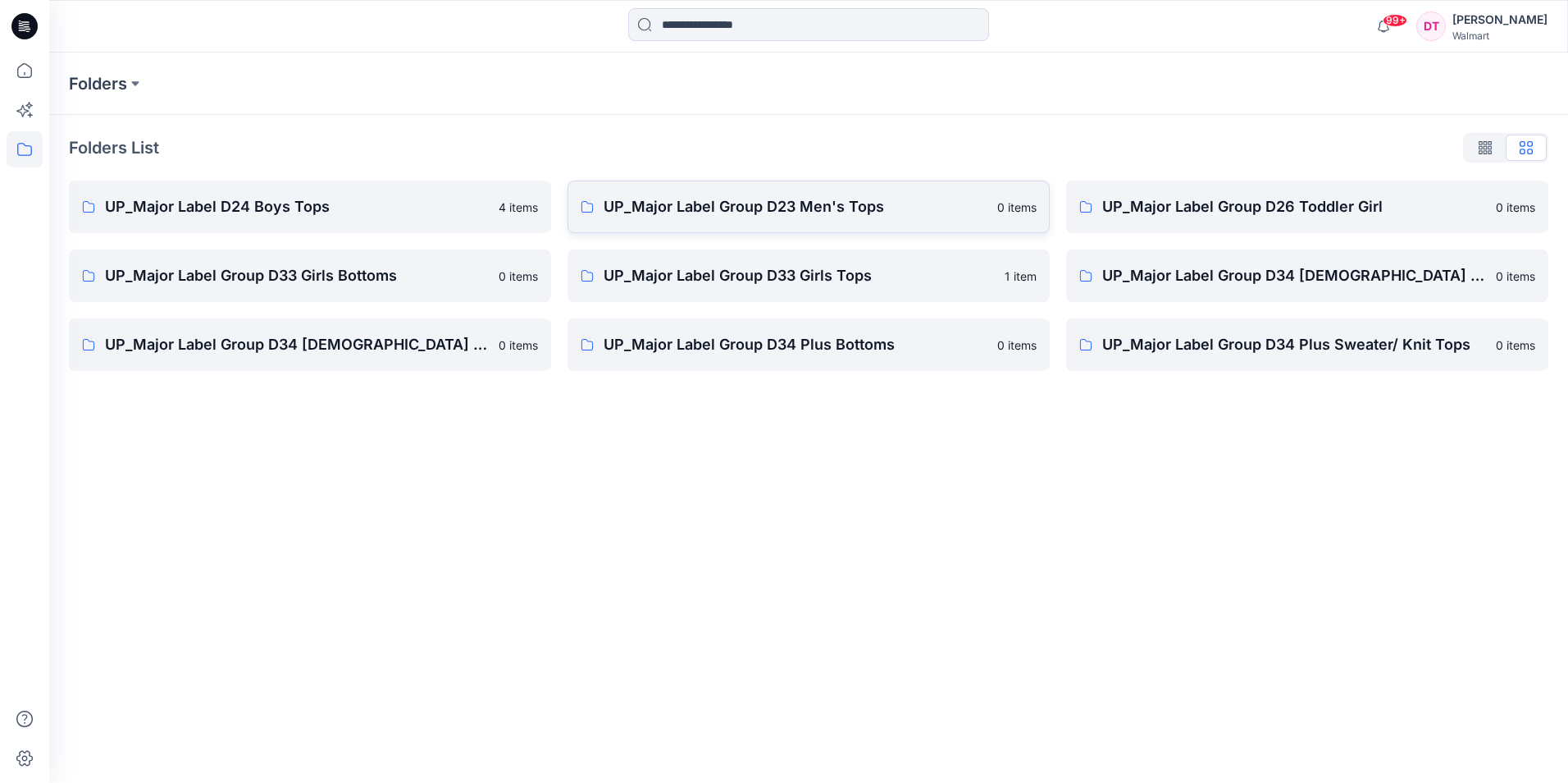
drag, startPoint x: 1525, startPoint y: 147, endPoint x: 862, endPoint y: 194, distance: 664.7
click at [862, 194] on link "UP_Major Label Group D23 Men's Tops 0 items" at bounding box center [809, 207] width 483 height 53
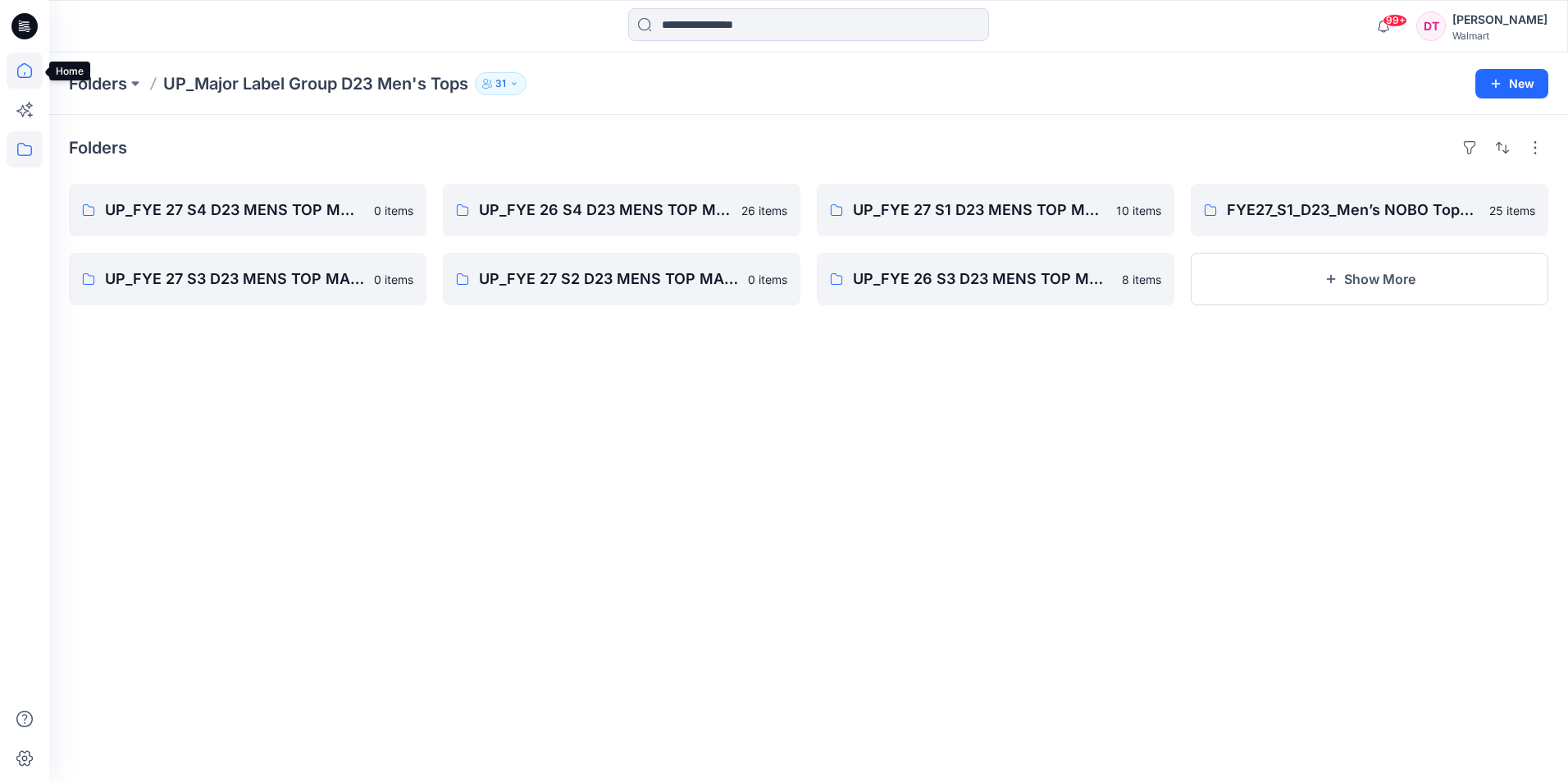
click at [26, 60] on icon at bounding box center [25, 71] width 36 height 36
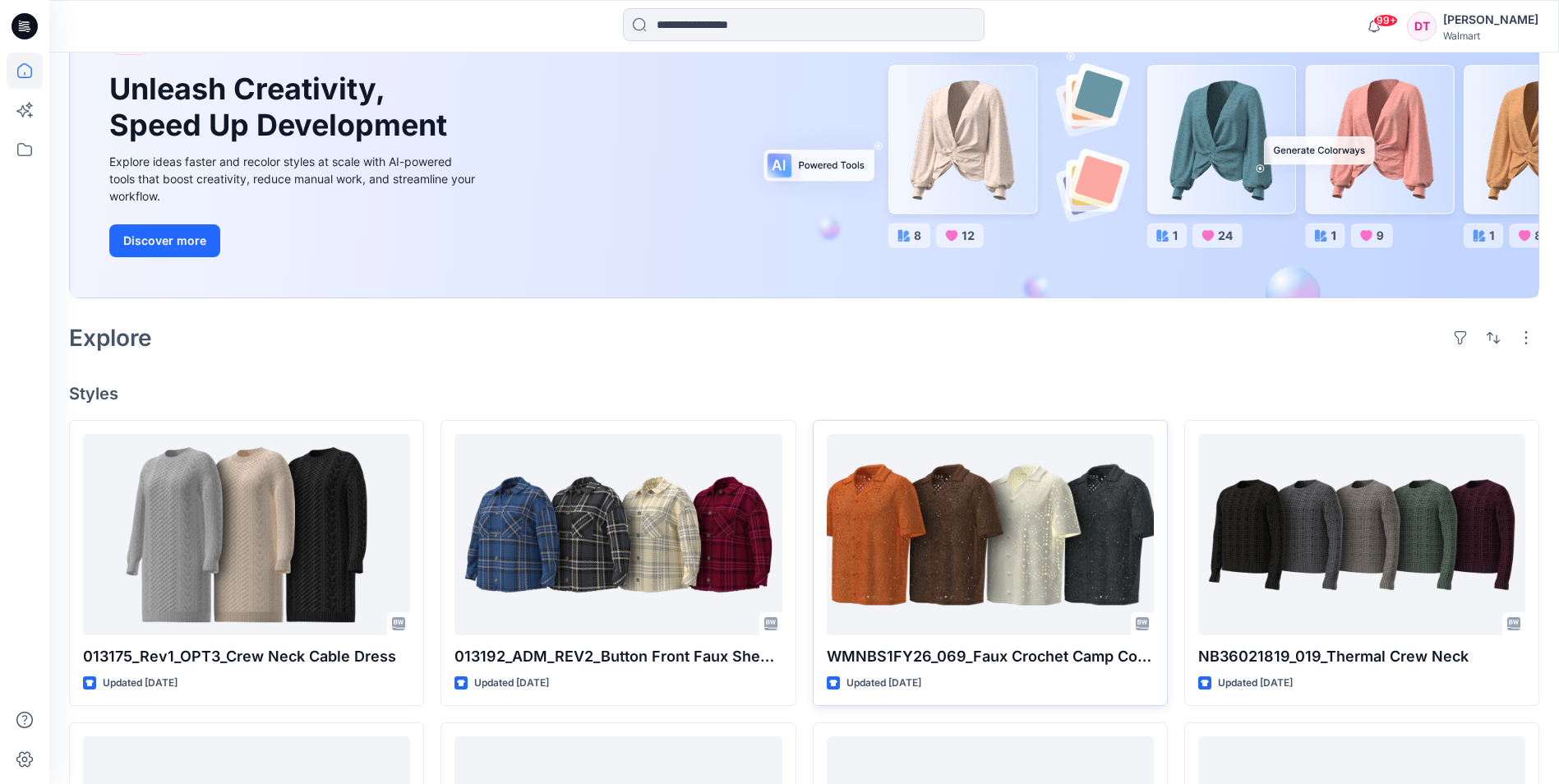
scroll to position [247, 0]
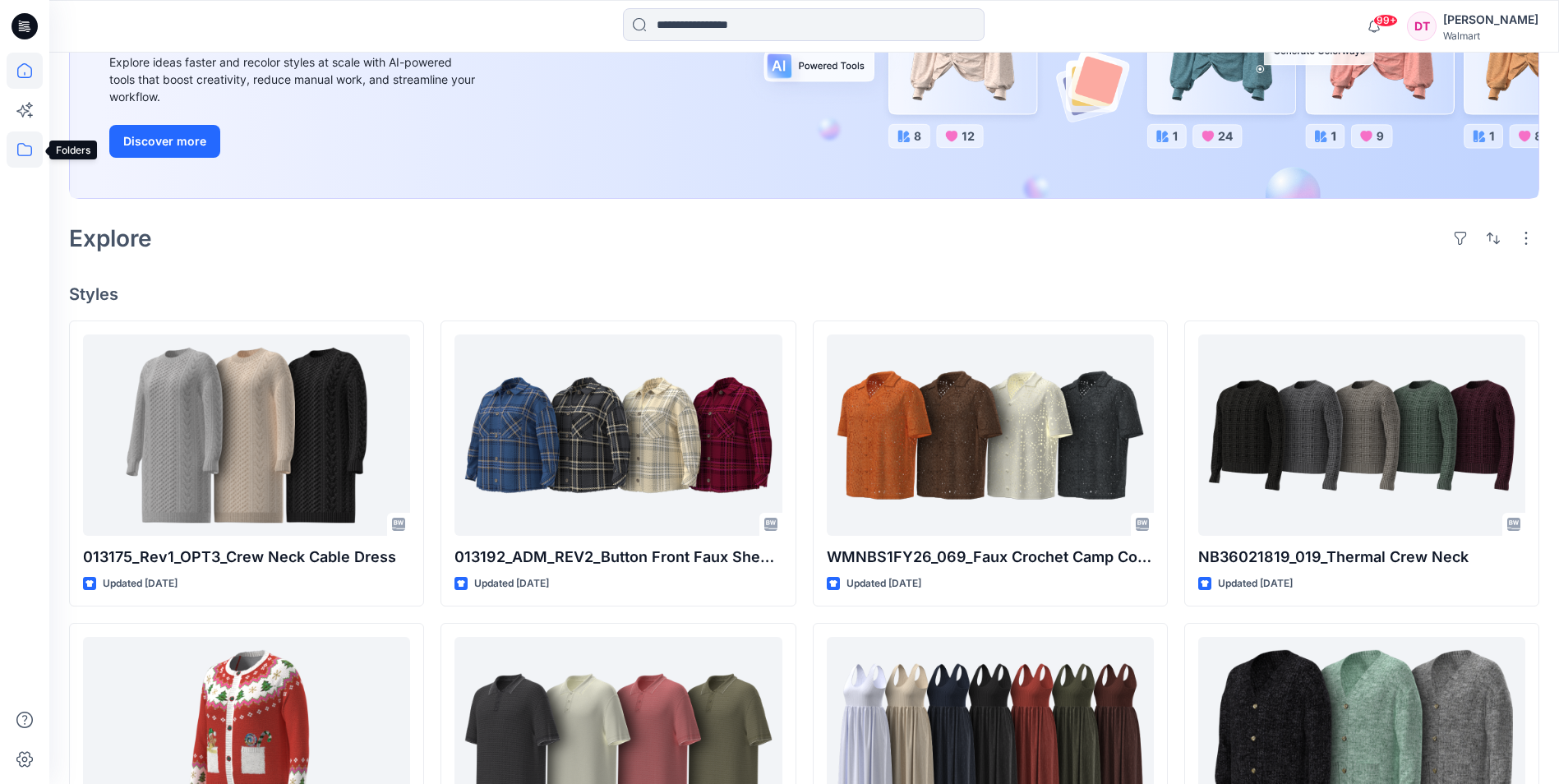
click at [15, 149] on icon at bounding box center [25, 149] width 36 height 36
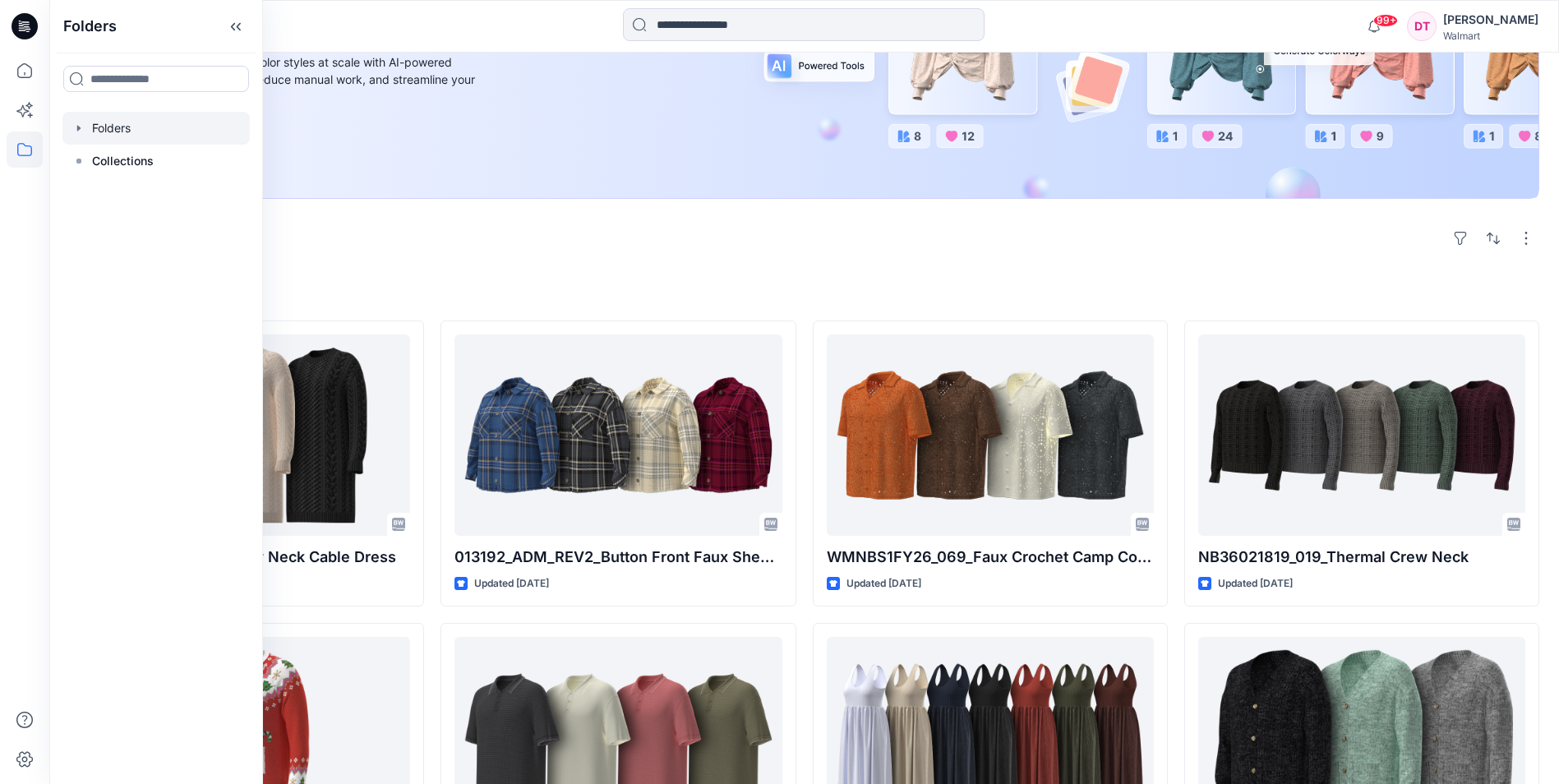
click at [76, 137] on div "Folders" at bounding box center [155, 128] width 187 height 32
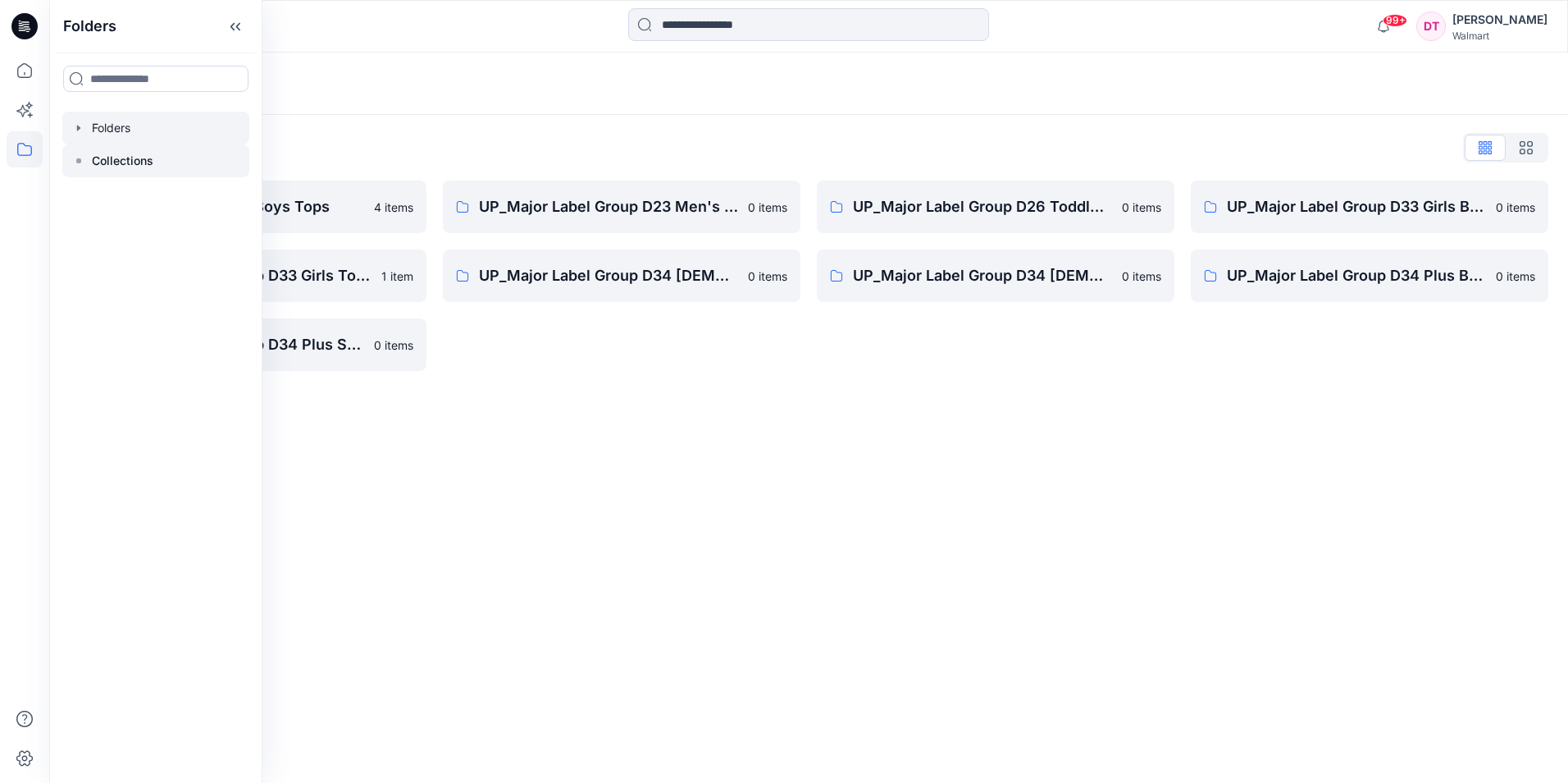
click at [118, 158] on p "Collections" at bounding box center [123, 160] width 61 height 20
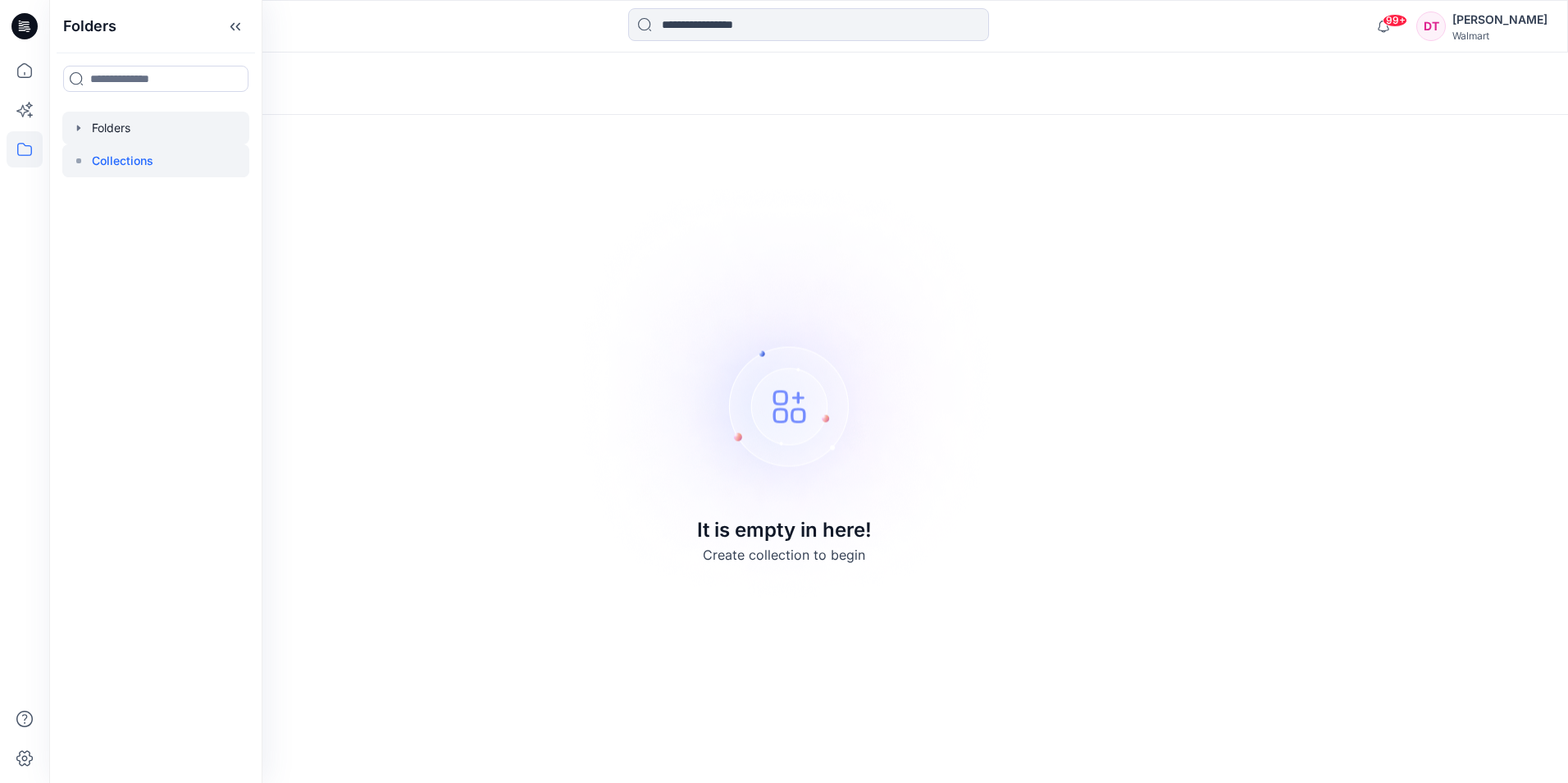
click at [137, 133] on div at bounding box center [155, 128] width 187 height 32
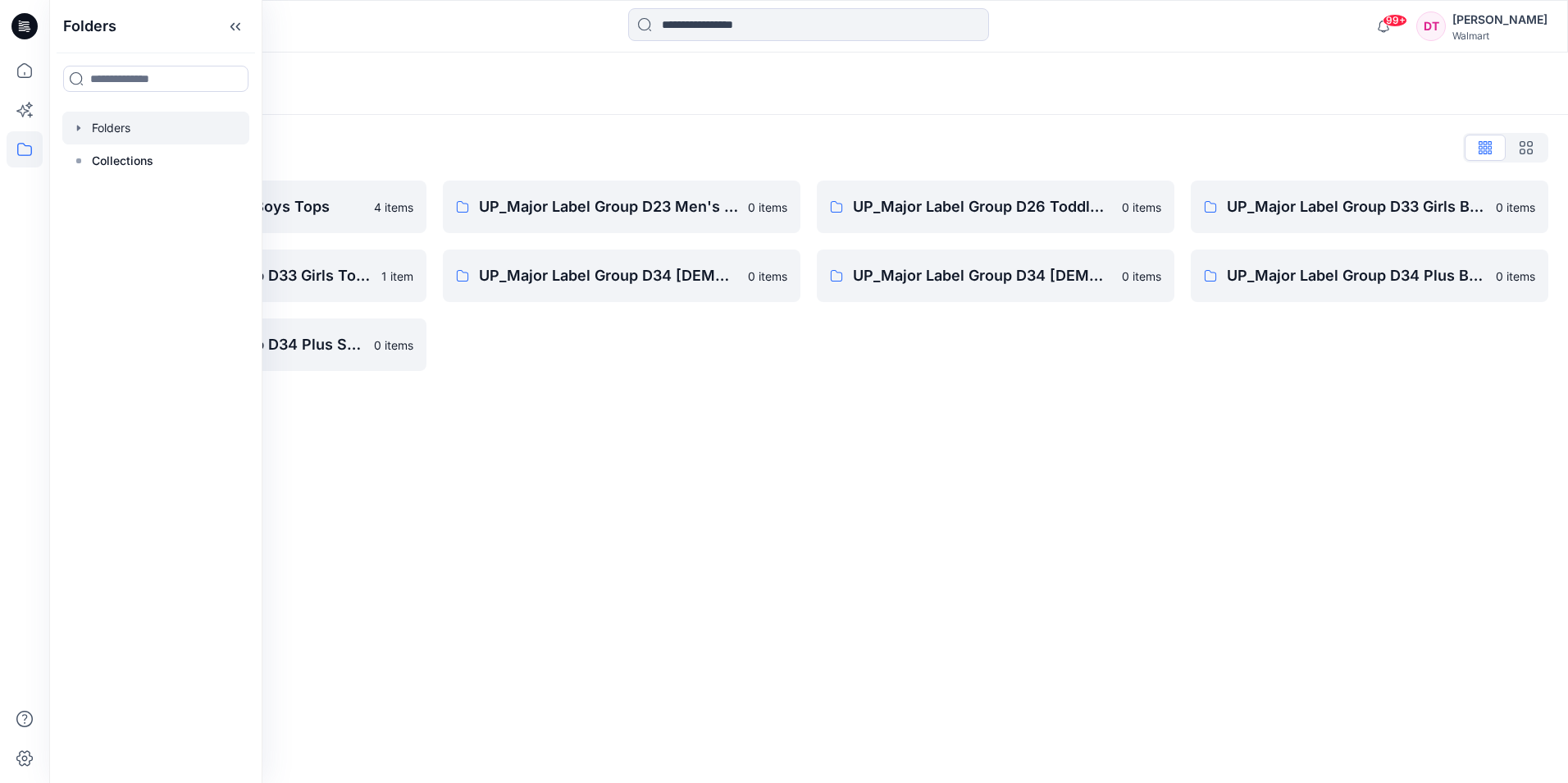
click at [641, 374] on div "Folders List UP_Major Label D24 Boys Tops 4 items UP_Major Label Group D33 Girl…" at bounding box center [809, 252] width 1519 height 276
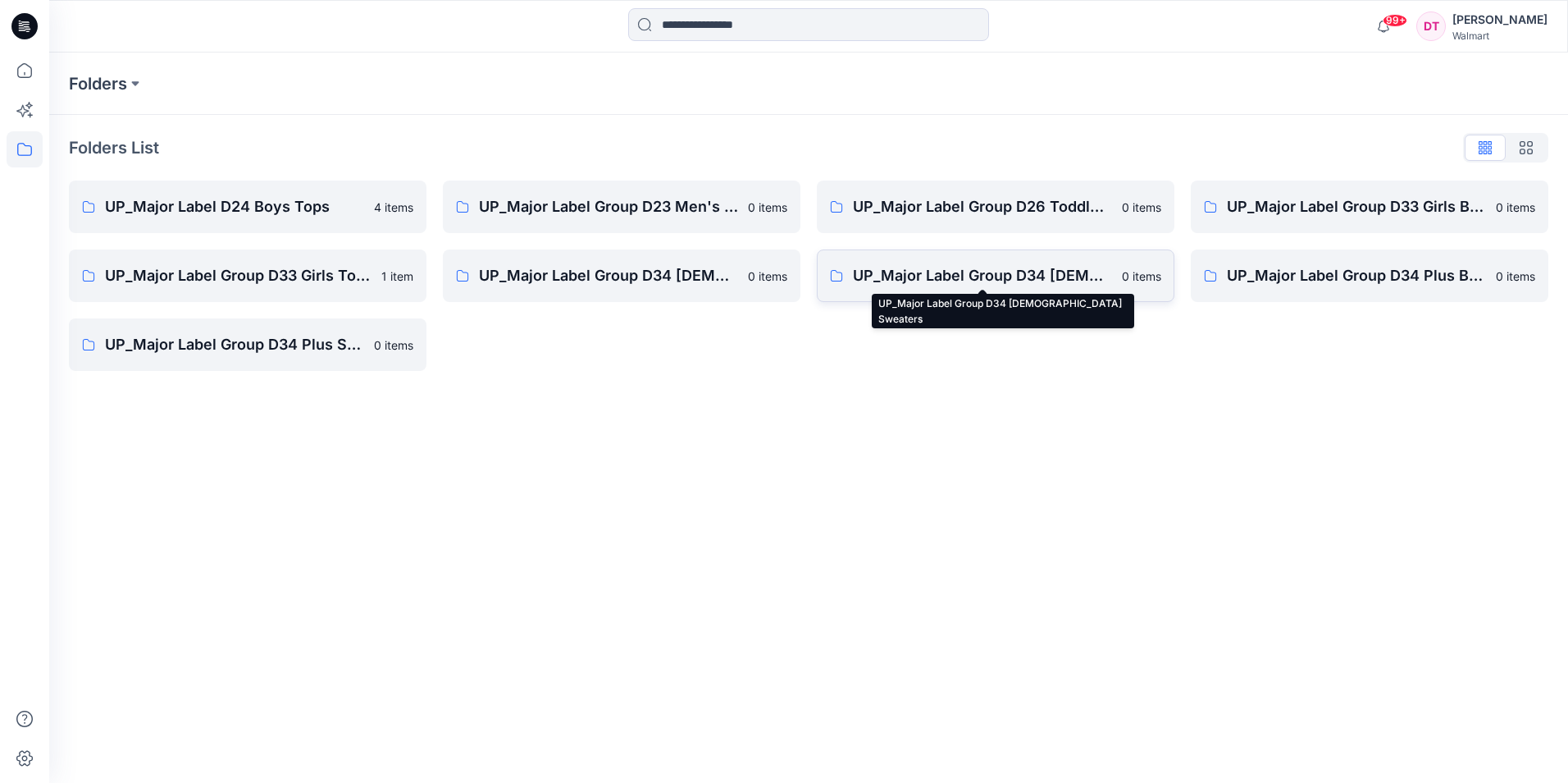
click at [1069, 276] on p "UP_Major Label Group D34 Ladies Sweaters" at bounding box center [983, 276] width 259 height 23
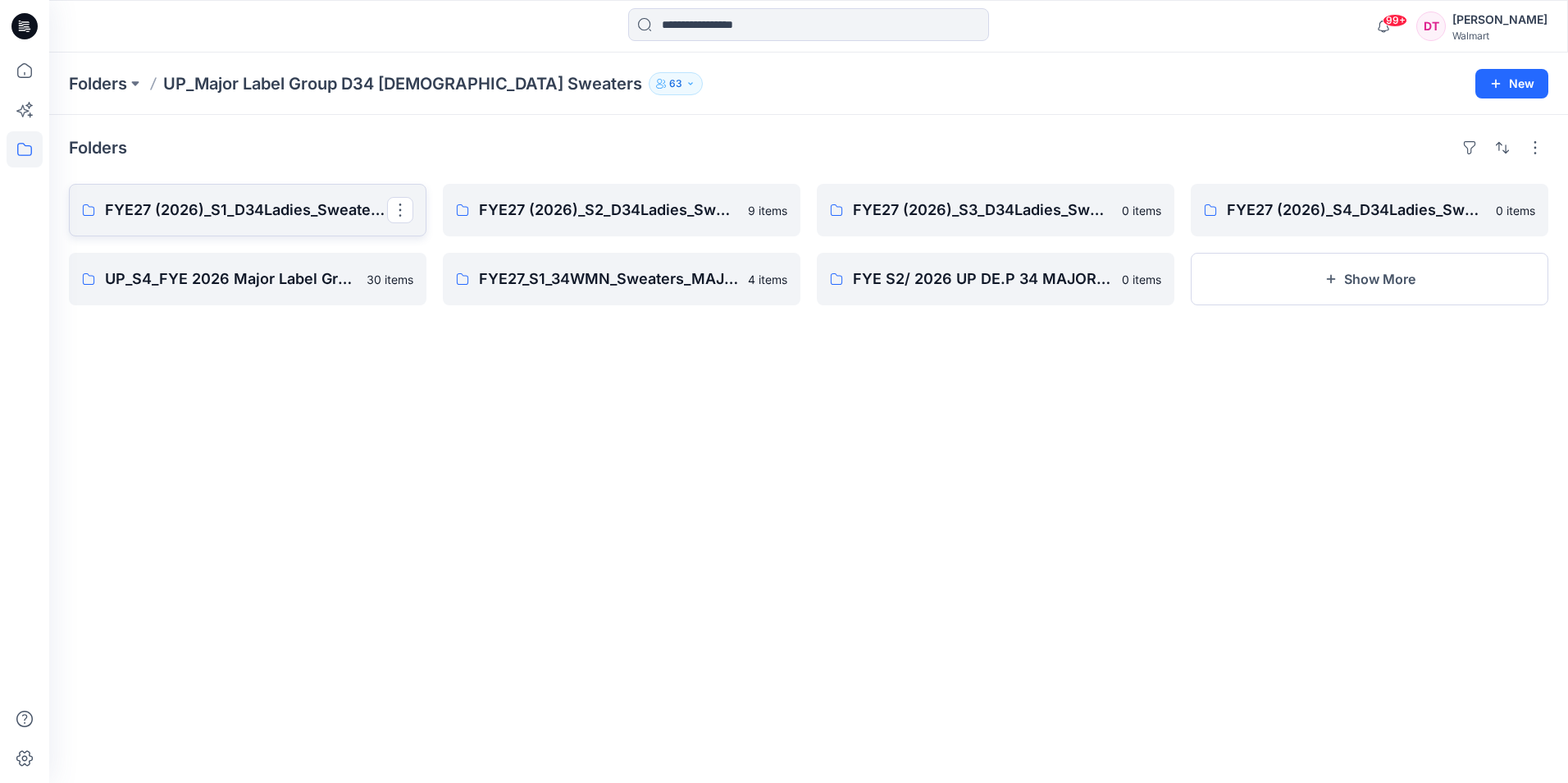
click at [307, 206] on p "FYE27 (2026)_S1_D34Ladies_Sweaters_MLG" at bounding box center [246, 210] width 282 height 23
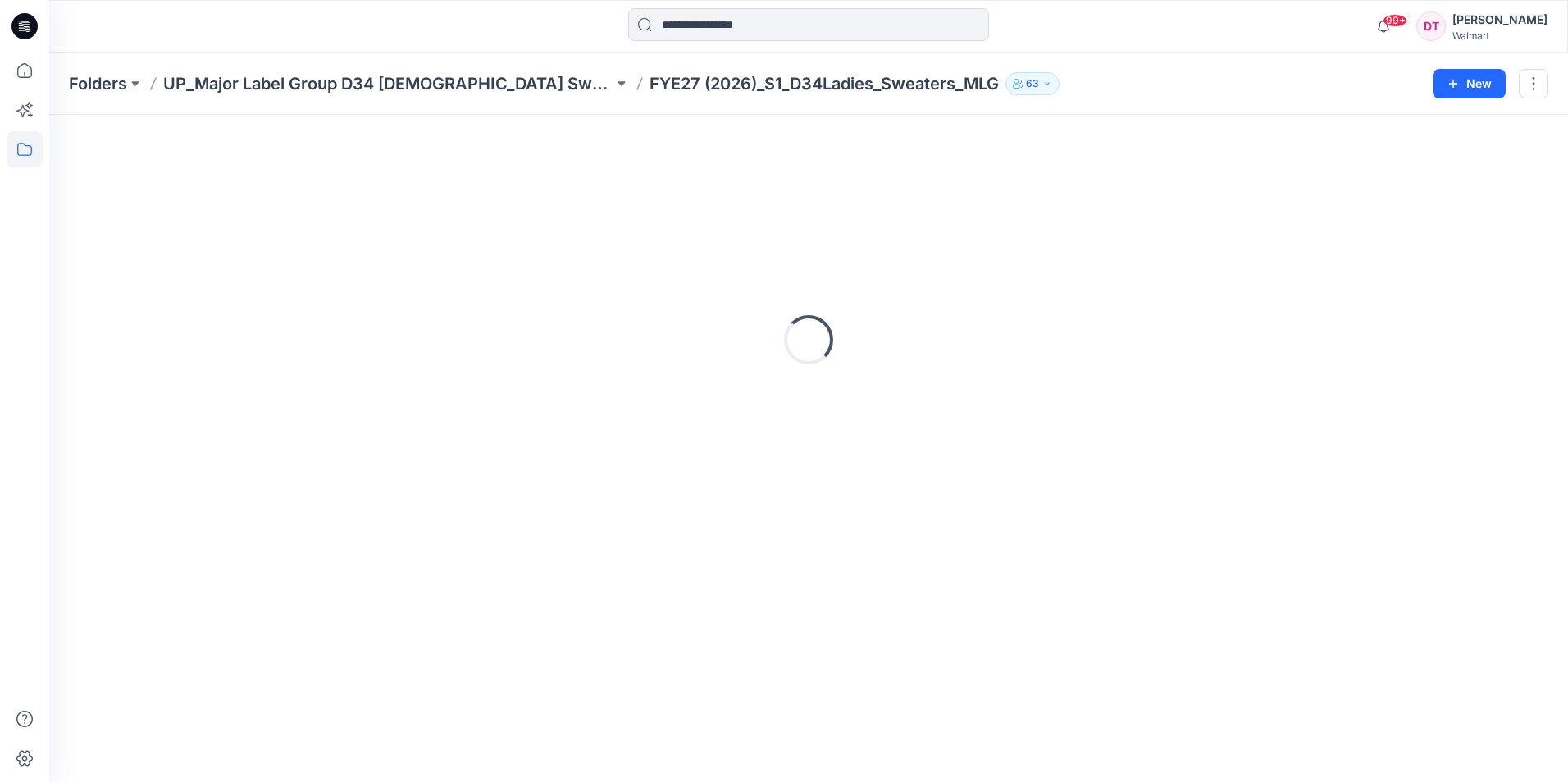
click at [306, 206] on div "Loading..." at bounding box center [809, 339] width 1480 height 410
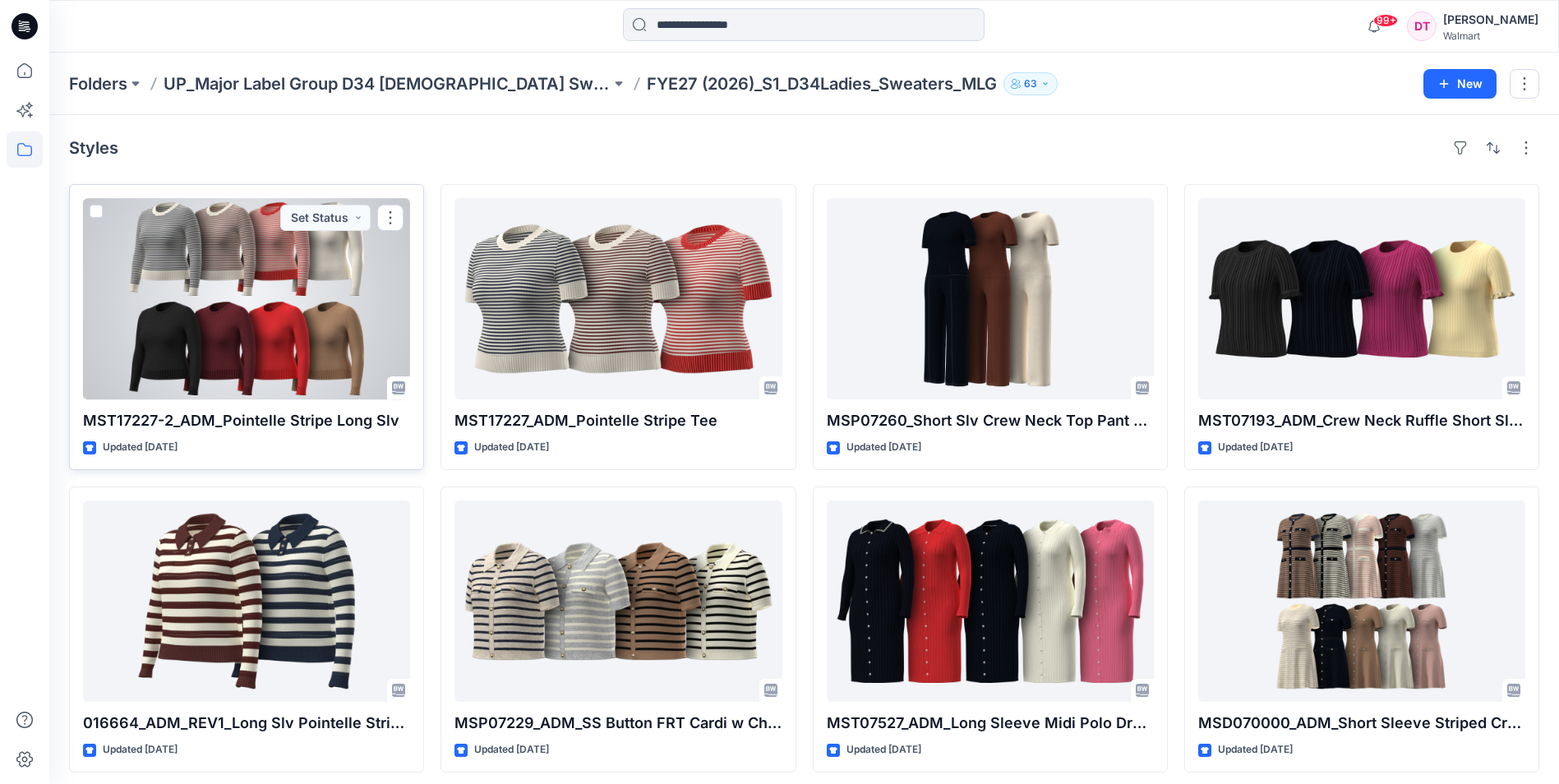
click at [222, 253] on div at bounding box center [246, 299] width 327 height 202
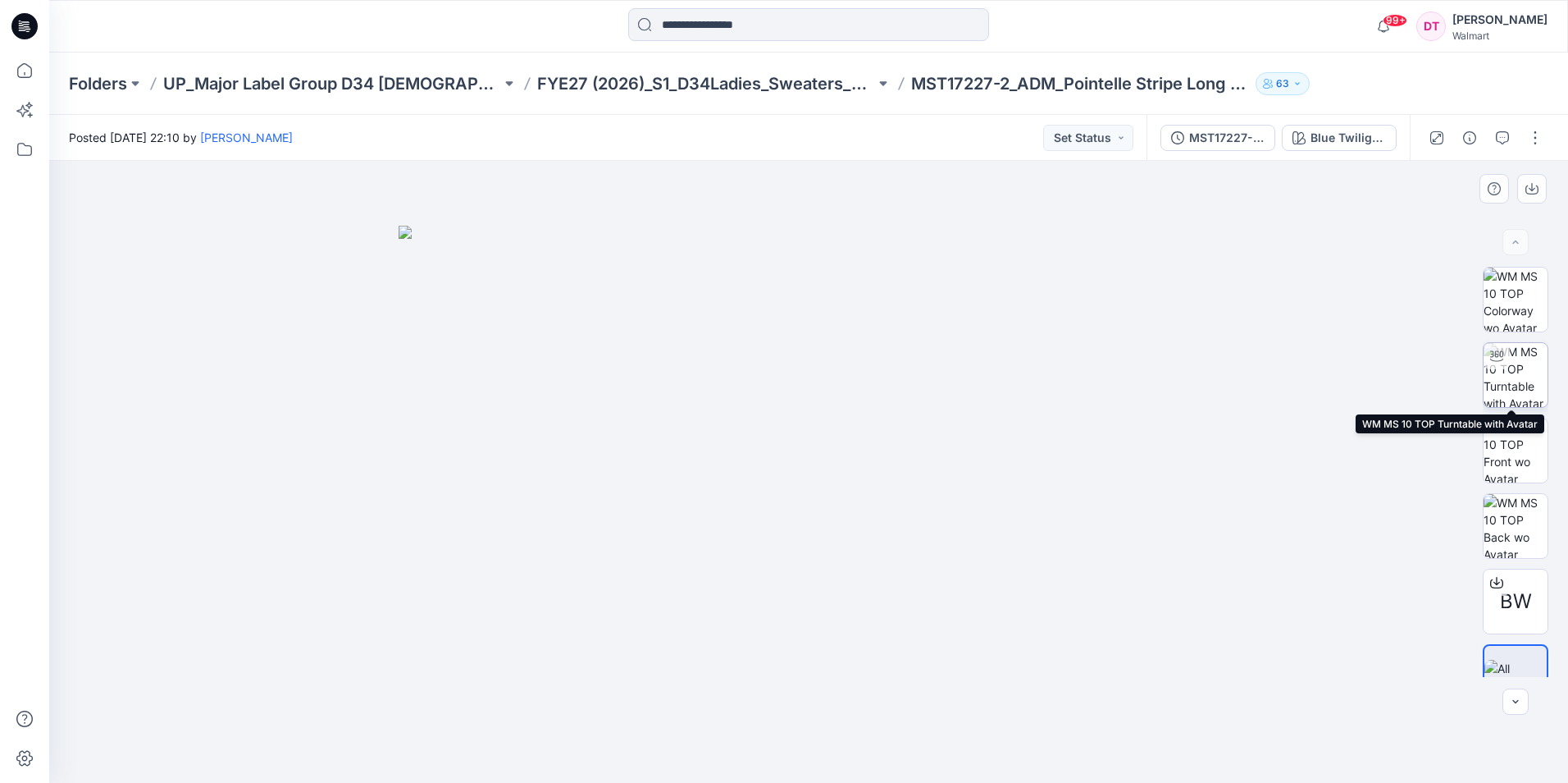
click at [1513, 376] on img at bounding box center [1515, 374] width 64 height 64
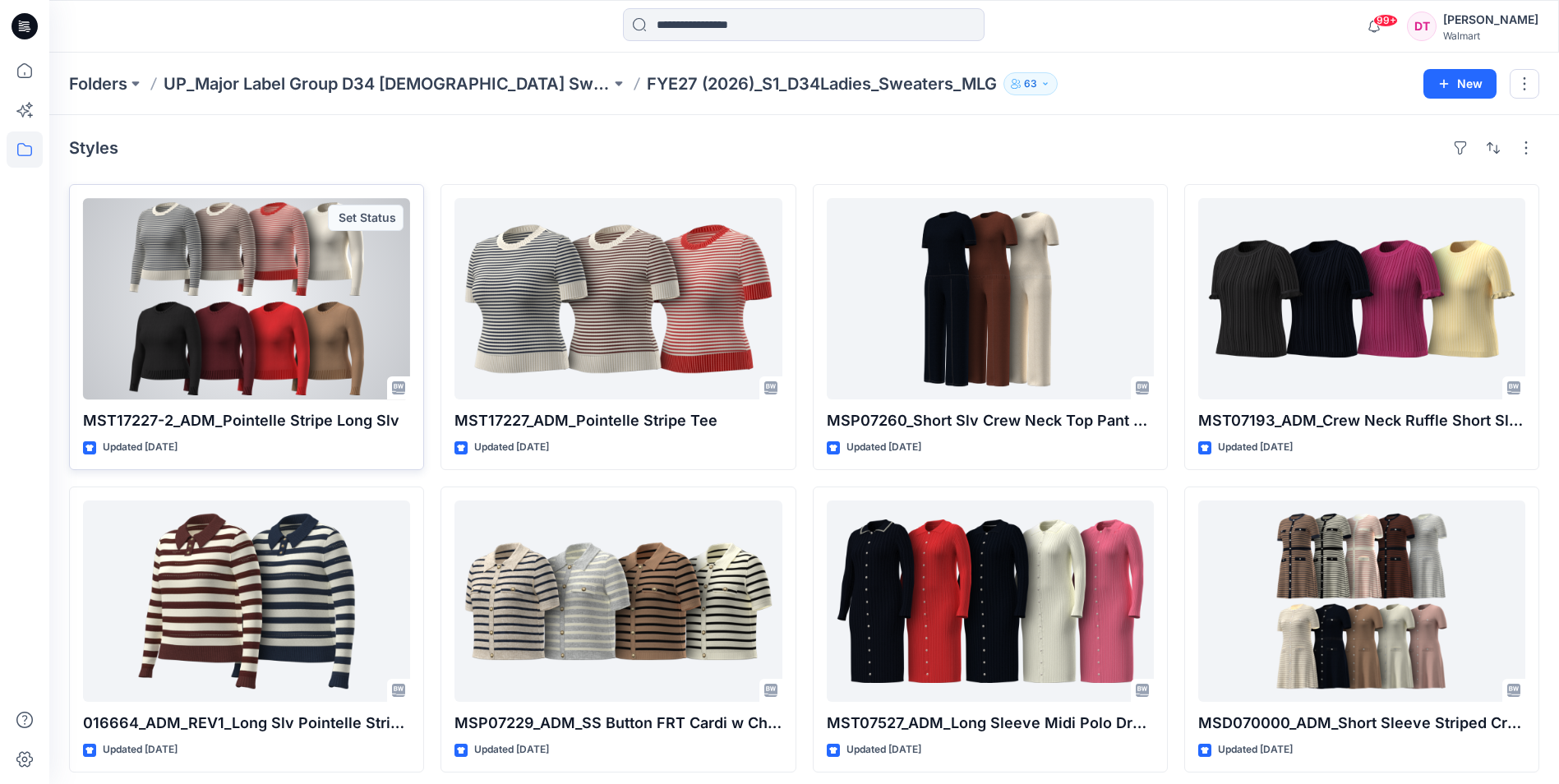
click at [184, 296] on div at bounding box center [246, 299] width 327 height 202
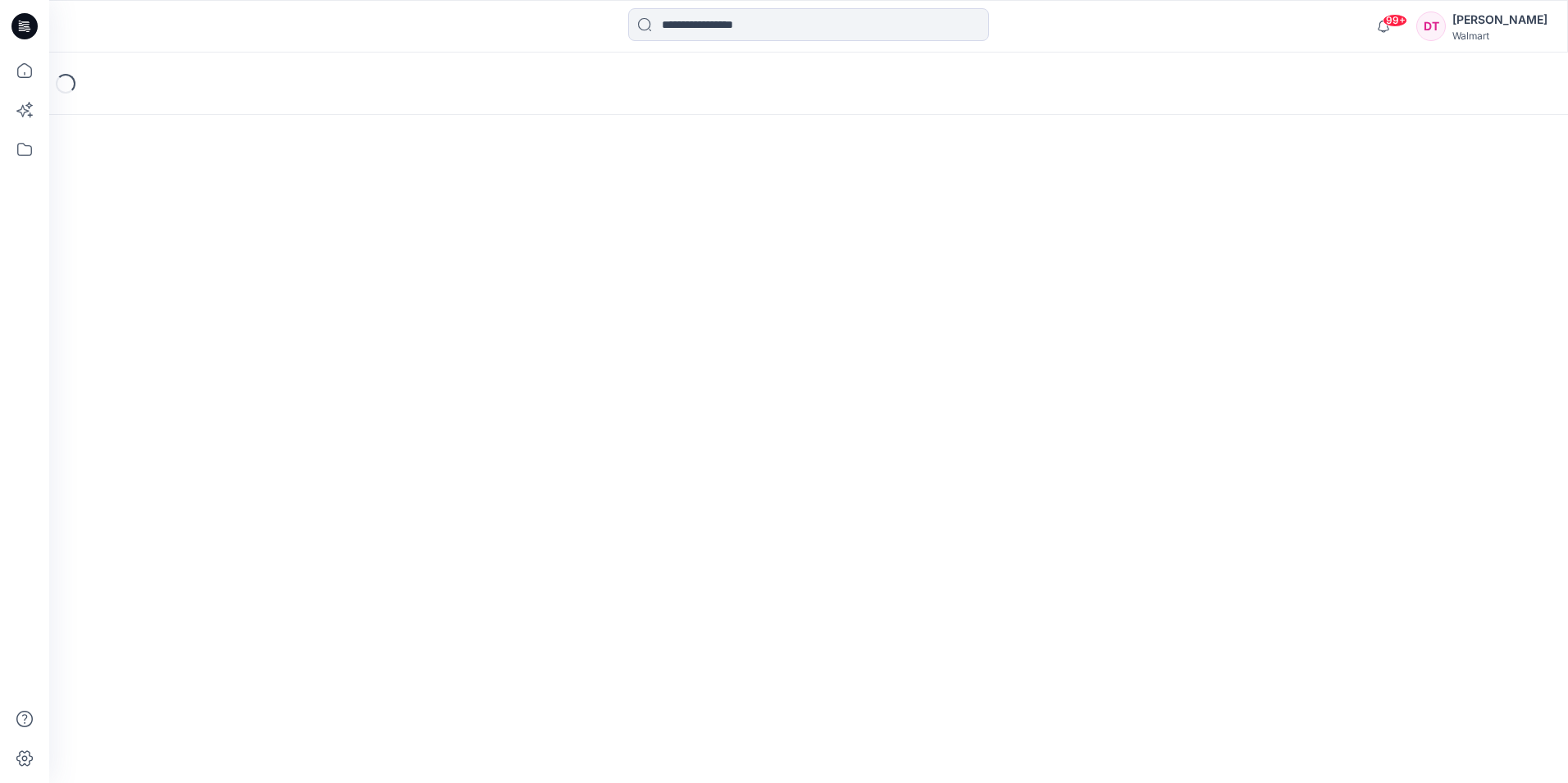
click at [183, 296] on div "Loading..." at bounding box center [809, 418] width 1519 height 730
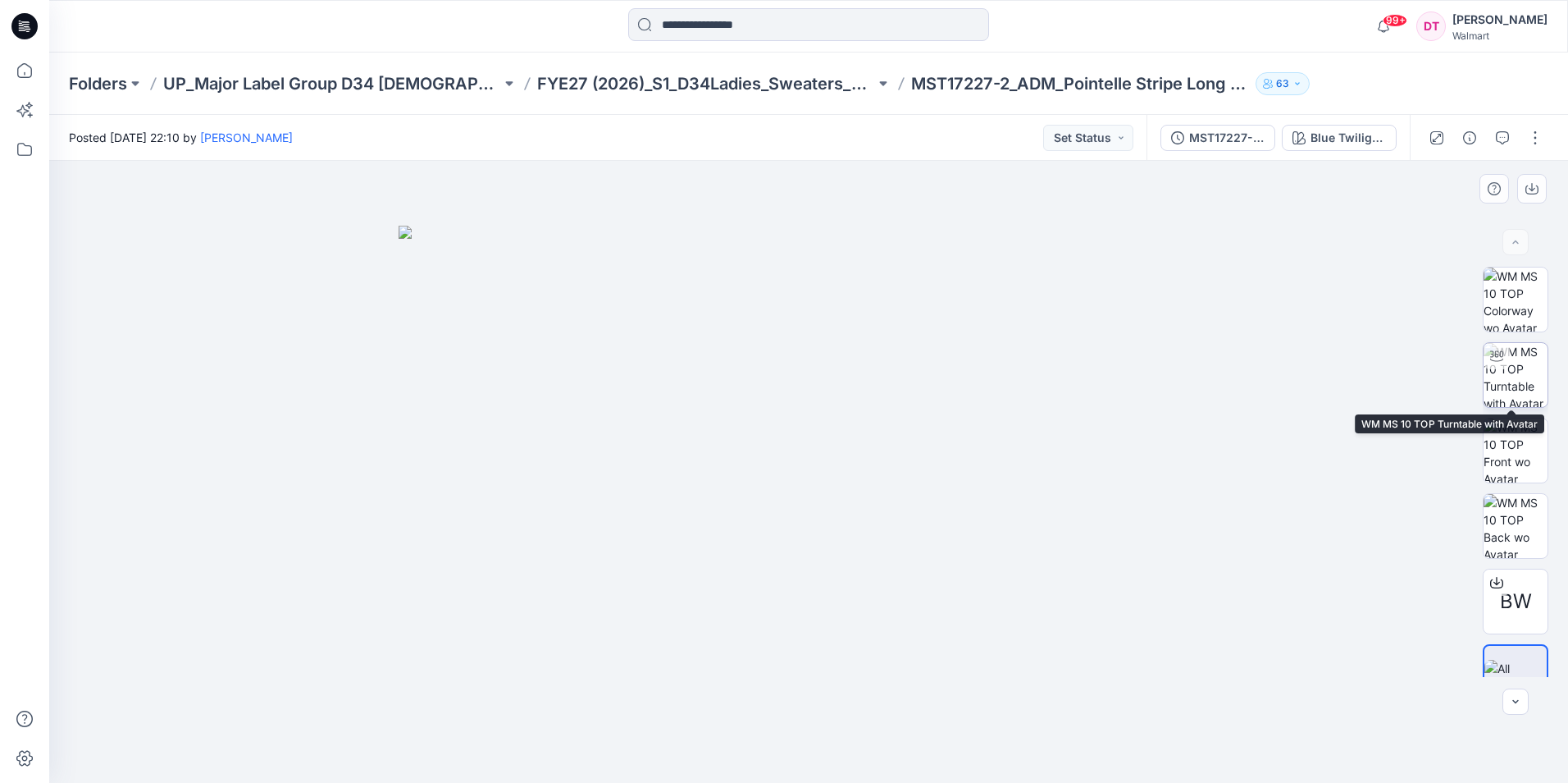
click at [1533, 363] on img at bounding box center [1515, 374] width 64 height 64
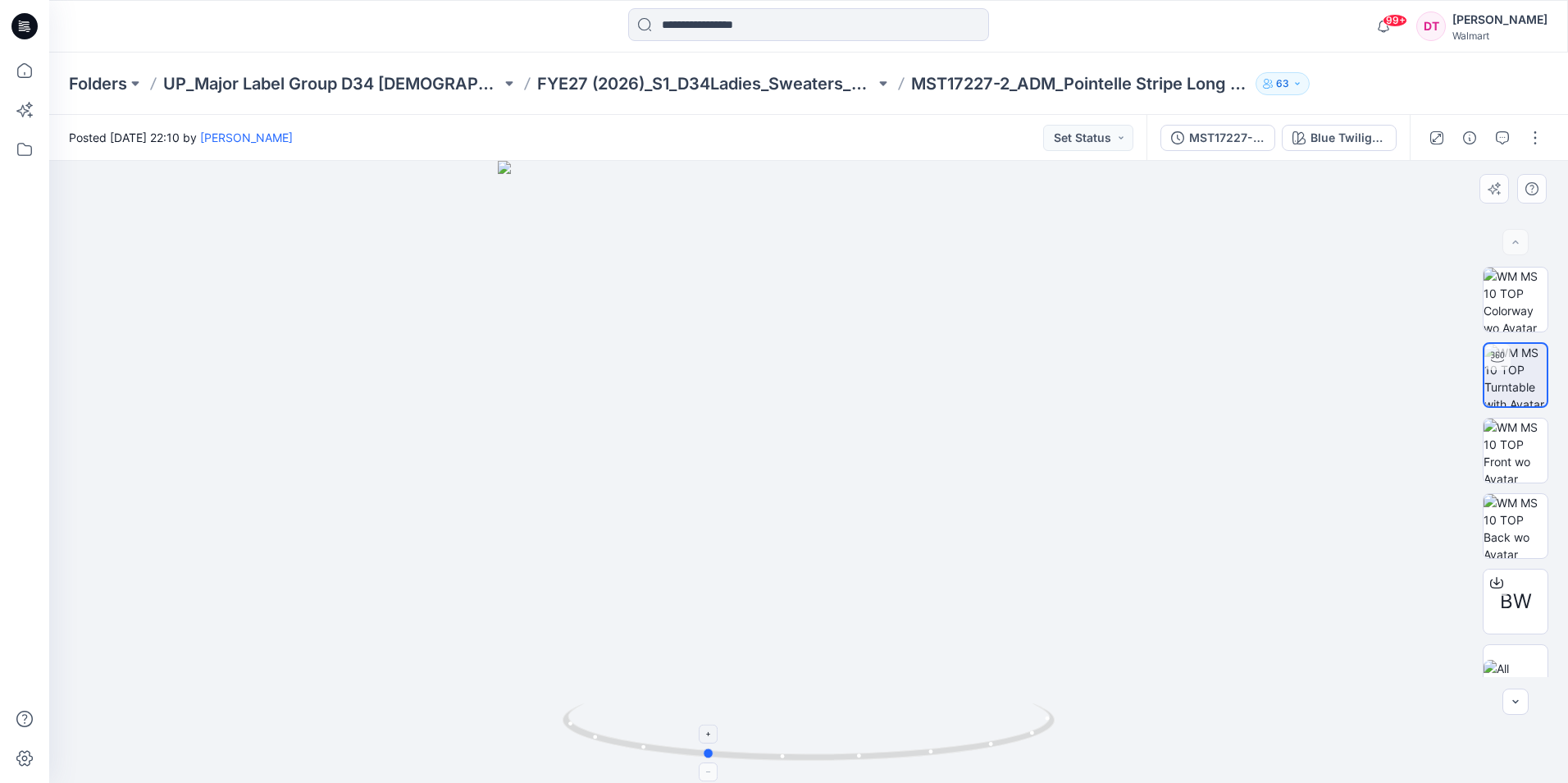
drag, startPoint x: 813, startPoint y: 762, endPoint x: 710, endPoint y: 763, distance: 103.0
click at [710, 763] on icon at bounding box center [811, 734] width 496 height 61
drag, startPoint x: 709, startPoint y: 757, endPoint x: 979, endPoint y: 757, distance: 270.0
click at [979, 757] on icon at bounding box center [811, 734] width 496 height 61
drag, startPoint x: 682, startPoint y: 756, endPoint x: 810, endPoint y: 760, distance: 128.1
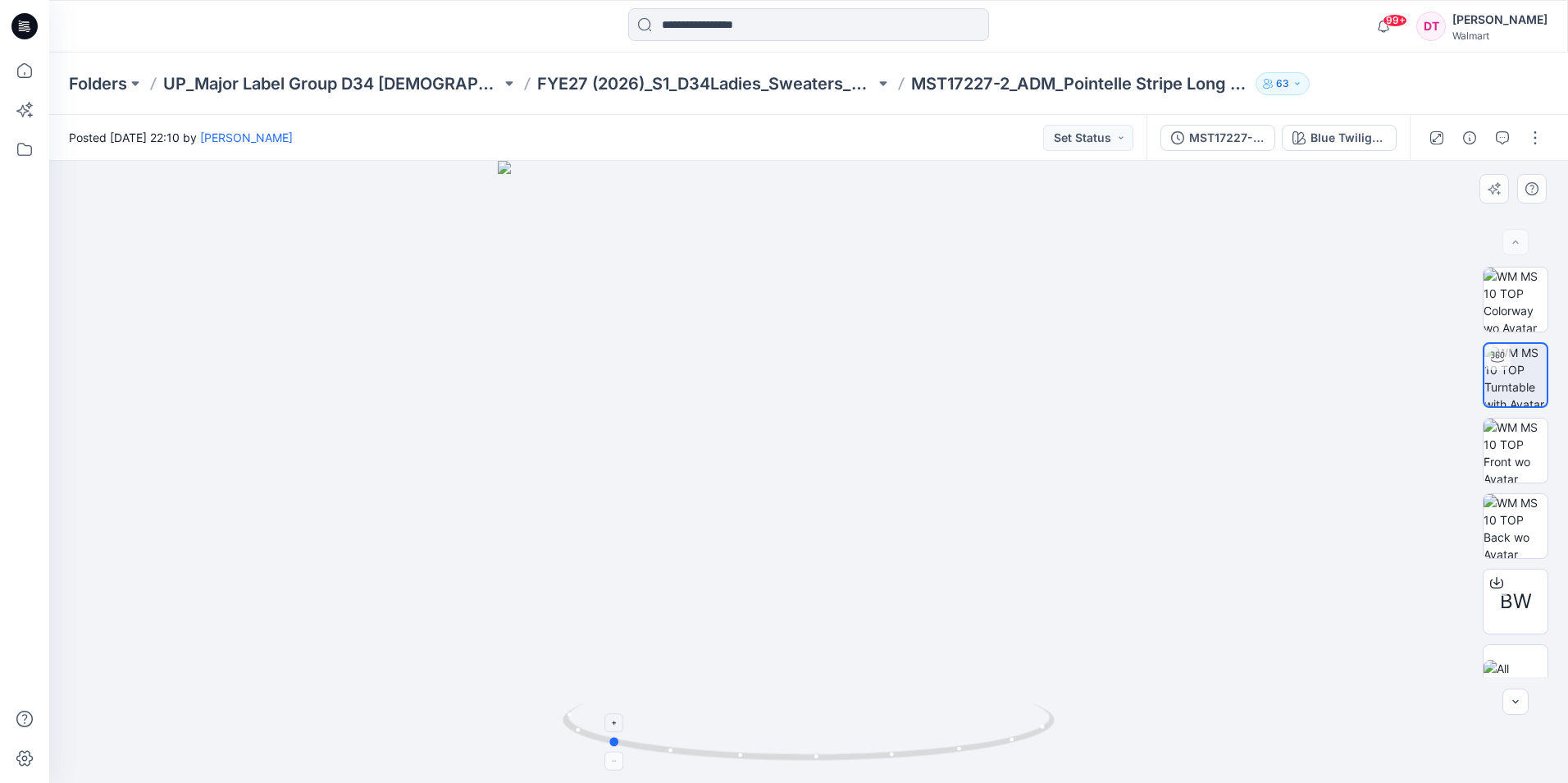
click at [810, 760] on icon at bounding box center [811, 734] width 496 height 61
click at [703, 246] on div at bounding box center [809, 472] width 1519 height 622
